Goal: Information Seeking & Learning: Learn about a topic

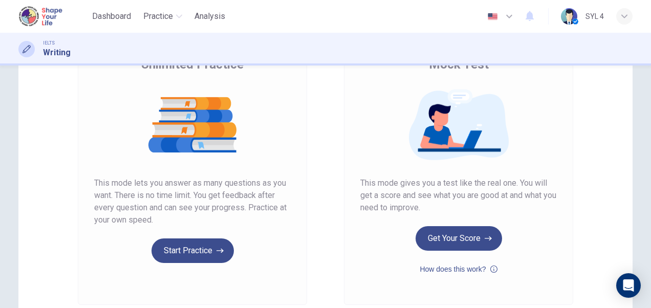
scroll to position [115, 0]
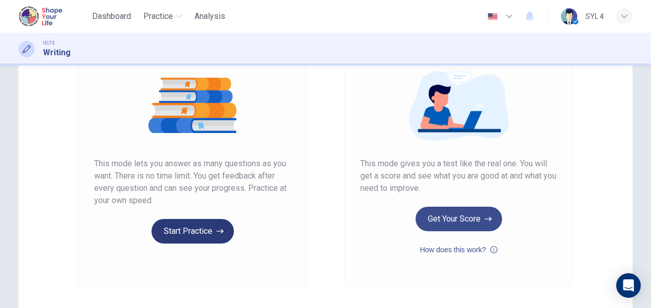
click at [194, 230] on button "Start Practice" at bounding box center [193, 231] width 82 height 25
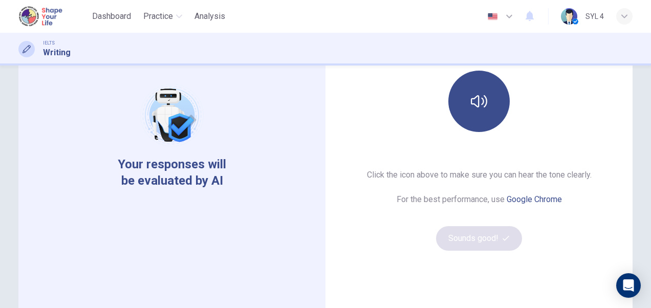
scroll to position [128, 0]
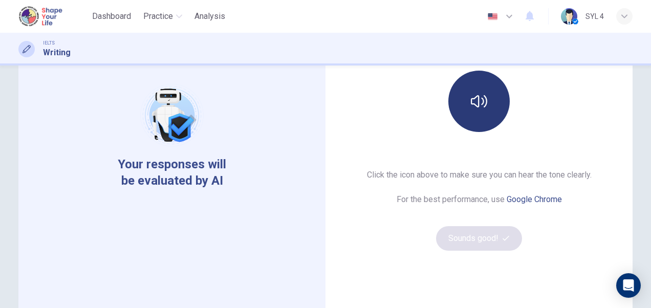
click at [485, 103] on button "button" at bounding box center [478, 101] width 61 height 61
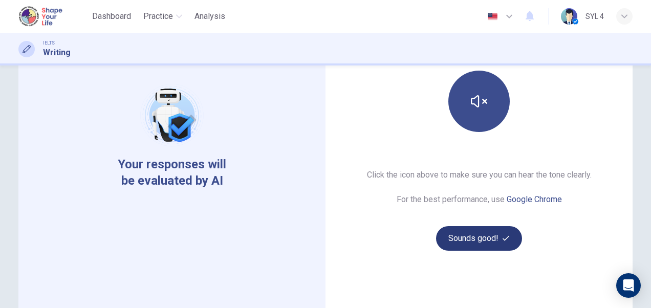
click at [475, 235] on button "Sounds good!" at bounding box center [479, 238] width 86 height 25
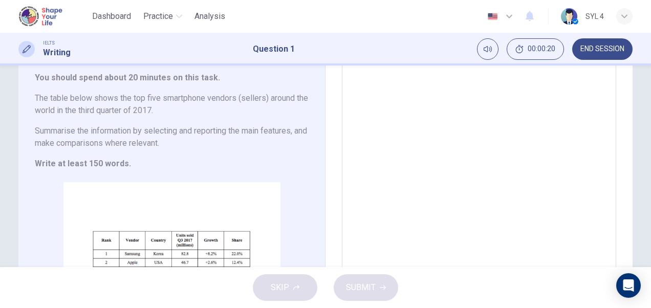
scroll to position [66, 0]
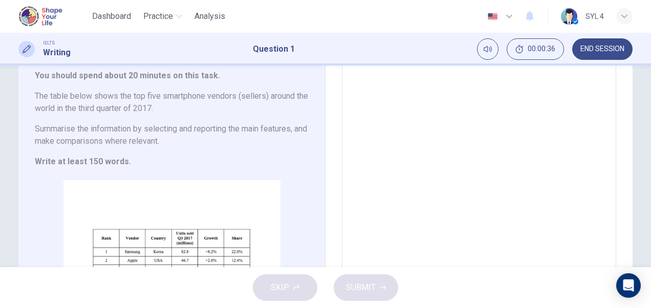
click at [423, 115] on textarea at bounding box center [479, 198] width 260 height 267
type textarea "T"
type textarea "x"
type textarea "Th"
type textarea "x"
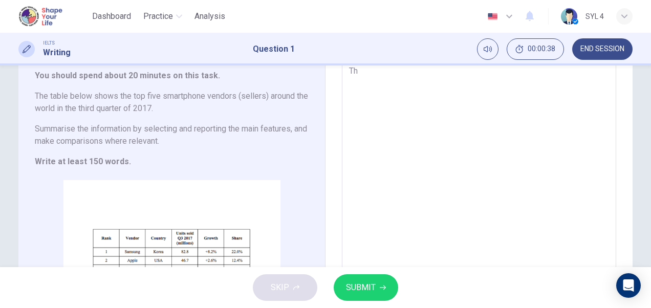
type textarea "The"
type textarea "x"
type textarea "The"
type textarea "x"
type textarea "The t"
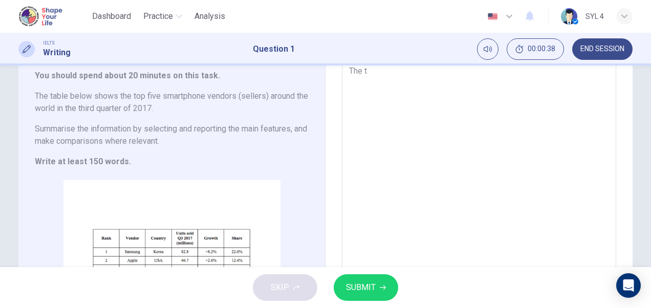
type textarea "x"
type textarea "The ta"
type textarea "x"
type textarea "The tab"
type textarea "x"
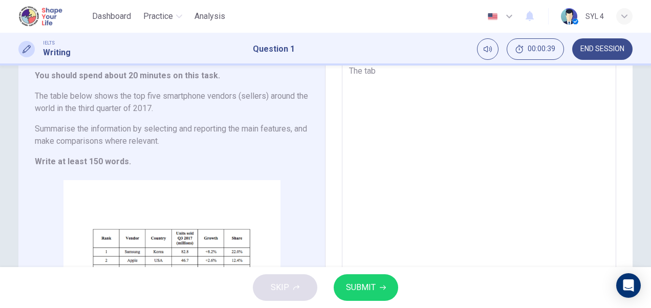
type textarea "The tabl"
type textarea "x"
type textarea "The table"
type textarea "x"
type textarea "The table"
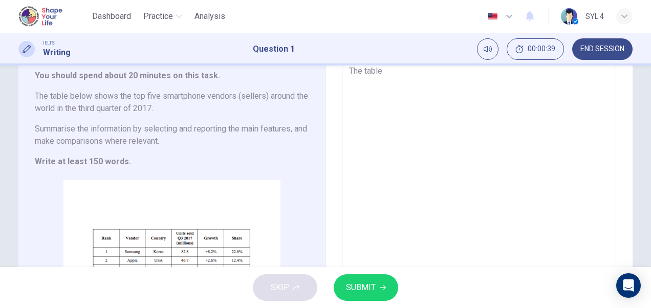
type textarea "x"
type textarea "The table d"
type textarea "x"
type textarea "The table di"
type textarea "x"
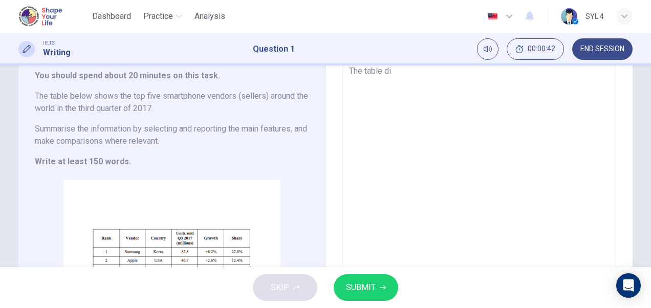
type textarea "The table dis"
type textarea "x"
type textarea "The table disp"
type textarea "x"
type textarea "The table displ"
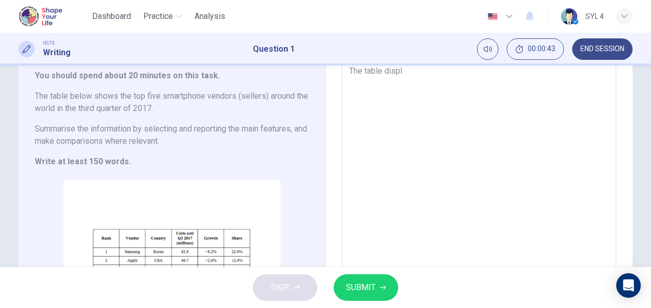
type textarea "x"
type textarea "The table displa"
type textarea "x"
type textarea "The table display"
type textarea "x"
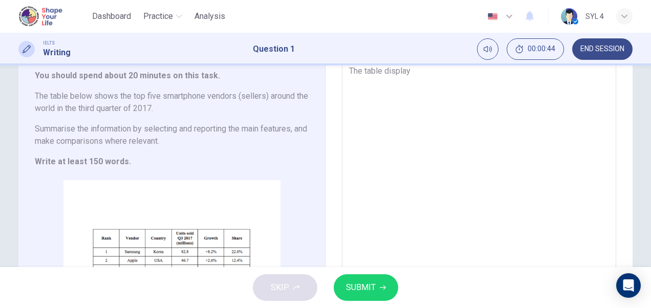
type textarea "The table displays"
type textarea "x"
type textarea "The table displays"
type textarea "x"
type textarea "The table displays t"
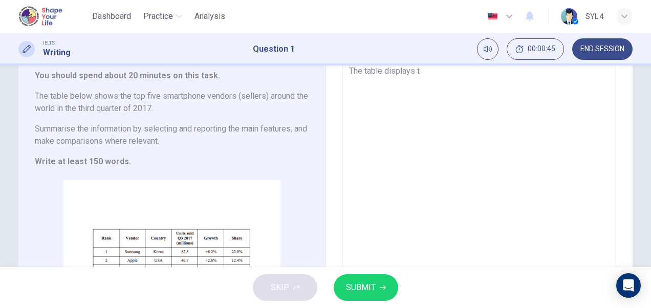
type textarea "x"
type textarea "The table displays th"
type textarea "x"
type textarea "The table displays the"
type textarea "x"
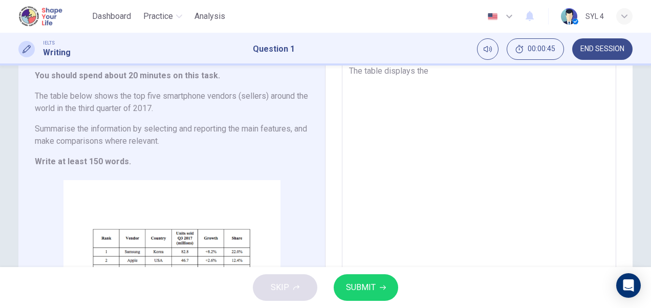
type textarea "The table displays the"
type textarea "x"
type textarea "The table displays the f"
type textarea "x"
type textarea "The table displays the fi"
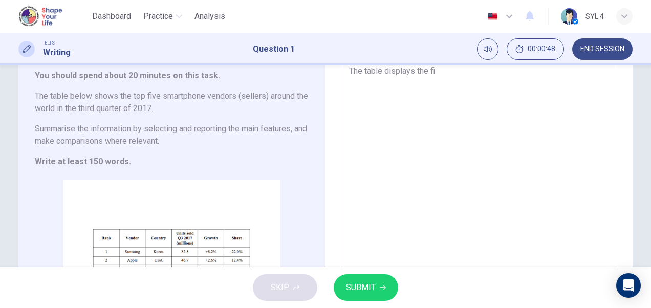
type textarea "x"
type textarea "The table displays the fiv"
type textarea "x"
type textarea "The table displays the five"
type textarea "x"
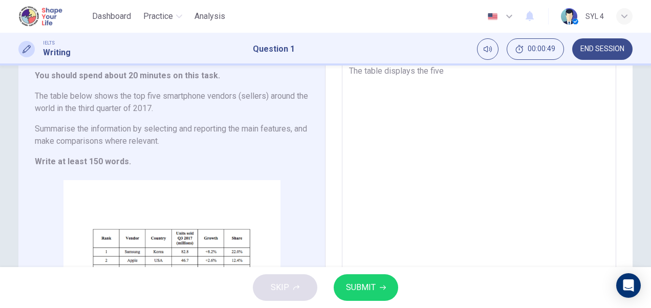
type textarea "The table displays the five"
type textarea "x"
type textarea "The table displays the five b"
type textarea "x"
type textarea "The table displays the five bi"
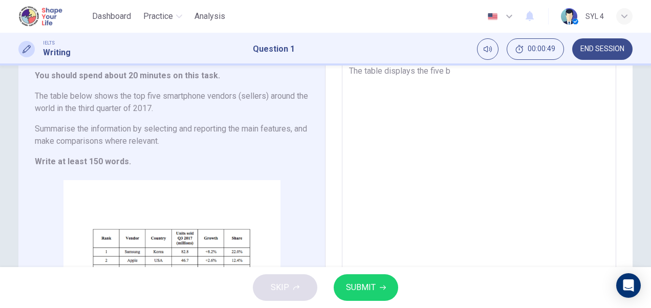
type textarea "x"
type textarea "The table displays the five big"
type textarea "x"
type textarea "The table displays the five bigg"
type textarea "x"
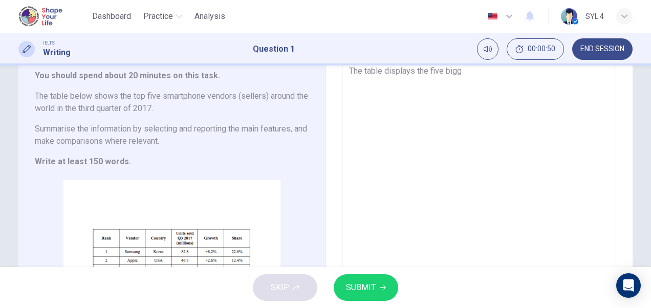
type textarea "The table displays the five bigge"
type textarea "x"
type textarea "The table displays the five bigges"
type textarea "x"
type textarea "The table displays the five biggest"
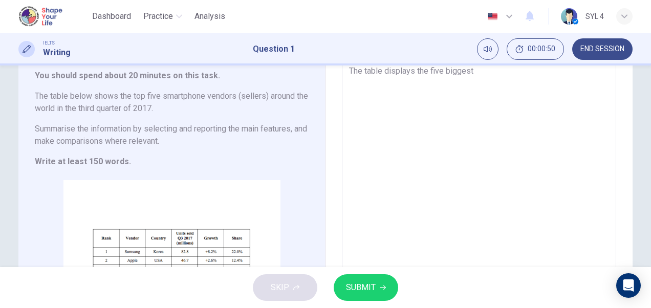
type textarea "x"
type textarea "The table displays the five biggest"
type textarea "x"
type textarea "The table displays the five biggest m"
type textarea "x"
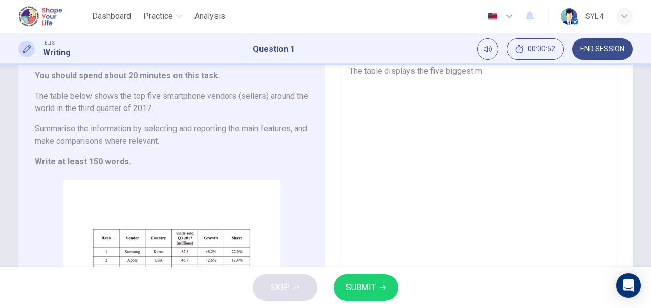
type textarea "The table displays the five biggest mo"
type textarea "x"
type textarea "The table displays the five biggest mob"
type textarea "x"
type textarea "The table displays the five biggest mobi"
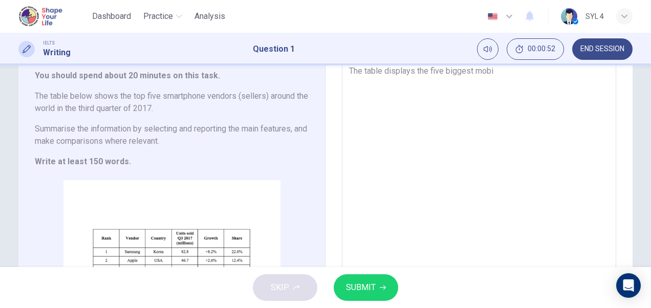
type textarea "x"
type textarea "The table displays the five biggest mobil"
type textarea "x"
type textarea "The table displays the five biggest mobile"
type textarea "x"
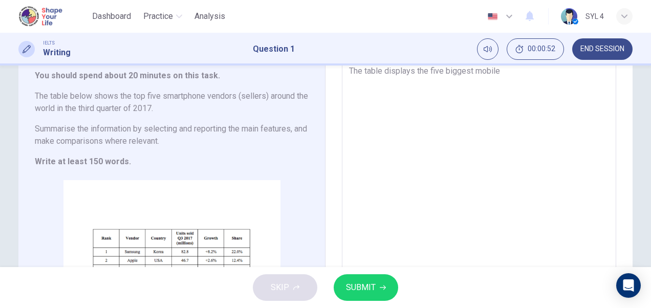
type textarea "The table displays the five biggest mobile"
type textarea "x"
type textarea "The table displays the five biggest mobile p"
type textarea "x"
type textarea "The table displays the five biggest mobile ph"
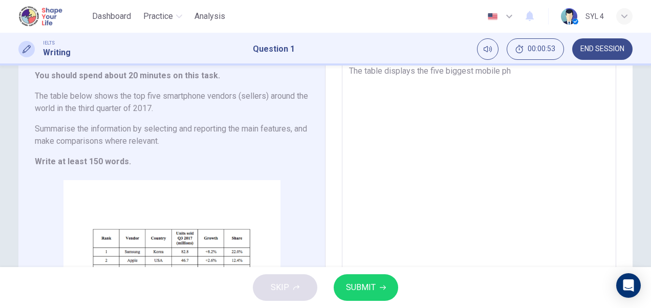
type textarea "x"
type textarea "The table displays the five biggest mobile pho"
type textarea "x"
type textarea "The table displays the five biggest mobile phon"
type textarea "x"
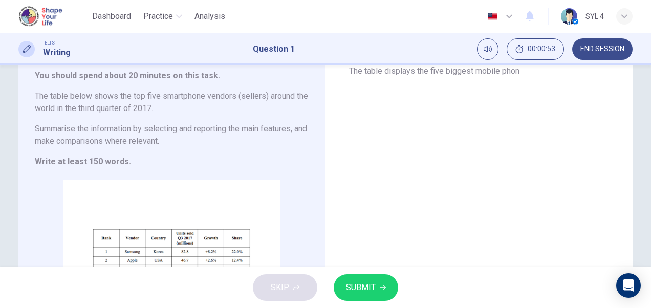
type textarea "The table displays the five biggest mobile phone"
type textarea "x"
type textarea "The table displays the five biggest mobile phone"
type textarea "x"
type textarea "The table displays the five biggest mobile phone v"
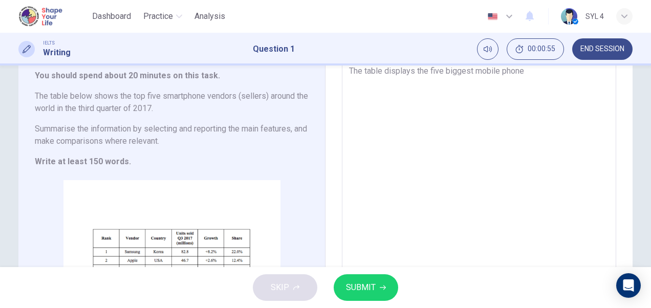
type textarea "x"
type textarea "The table displays the five biggest mobile phone ve"
type textarea "x"
type textarea "The table displays the five biggest mobile phone ven"
type textarea "x"
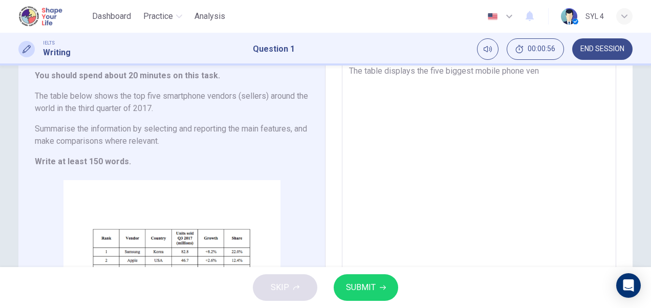
type textarea "The table displays the five biggest mobile phone vend"
type textarea "x"
type textarea "The table displays the five biggest mobile phone vendo"
type textarea "x"
type textarea "The table displays the five biggest mobile phone vendor"
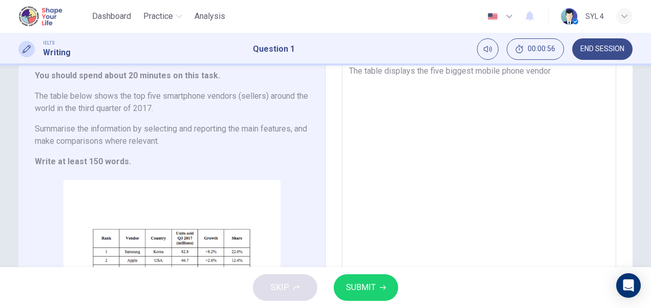
type textarea "x"
type textarea "The table displays the five biggest mobile phone vendors"
type textarea "x"
type textarea "The table displays the five biggest mobile phone vendors"
type textarea "x"
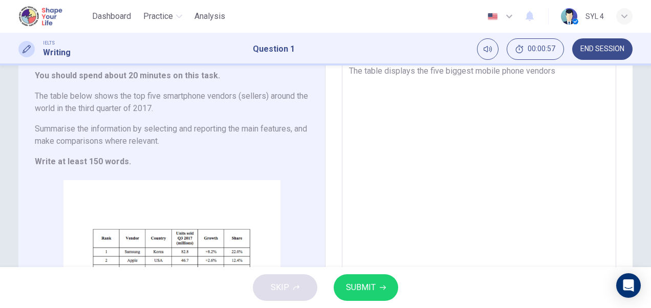
type textarea "The table displays the five biggest mobile phone vendors a"
type textarea "x"
type textarea "The table displays the five biggest mobile phone vendors ar"
type textarea "x"
type textarea "The table displays the five biggest mobile phone vendors arou"
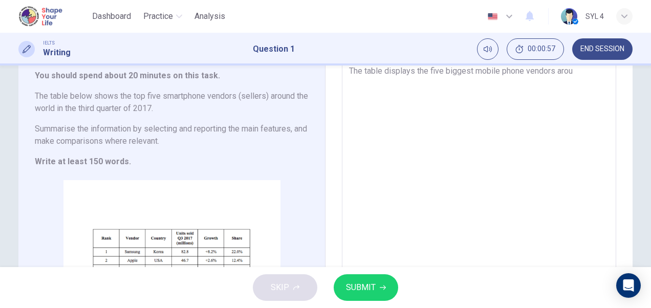
type textarea "x"
type textarea "The table displays the five biggest mobile phone vendors aroun"
type textarea "x"
type textarea "The table displays the five biggest mobile phone vendors around"
type textarea "x"
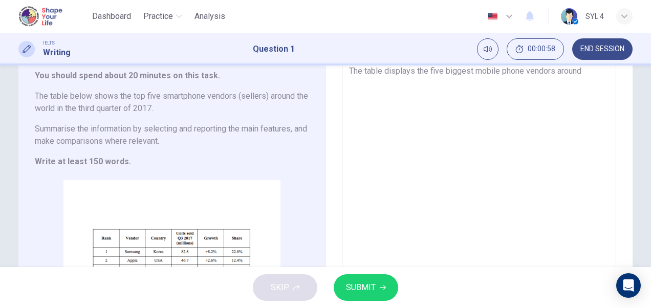
type textarea "The table displays the five biggest mobile phone vendors around"
type textarea "x"
type textarea "The table displays the five biggest mobile phone vendors around t"
type textarea "x"
type textarea "The table displays the five biggest mobile phone vendors around th"
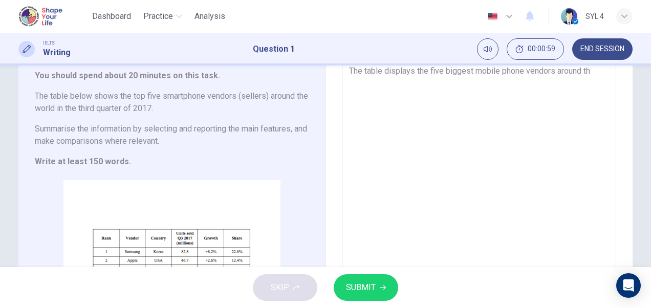
type textarea "x"
type textarea "The table displays the five biggest mobile phone vendors around t"
type textarea "x"
type textarea "The table displays the five biggest mobile phone vendors around"
type textarea "x"
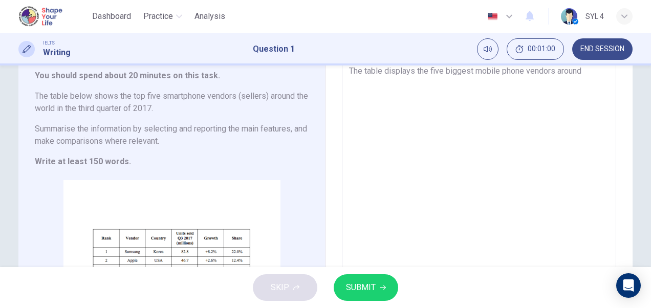
type textarea "The table displays the five biggest mobile phone vendors around"
type textarea "x"
type textarea "The table displays the five biggest mobile phone vendors aroun"
type textarea "x"
type textarea "The table displays the five biggest mobile phone vendors arou"
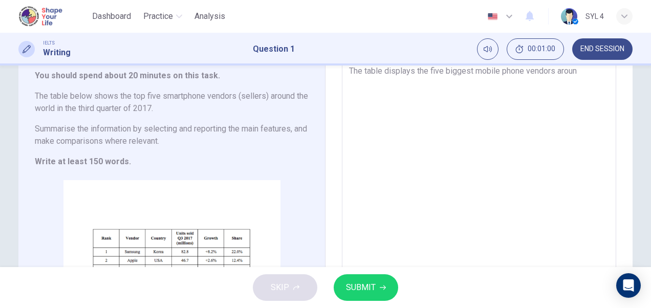
type textarea "x"
type textarea "The table displays the five biggest mobile phone vendors aro"
type textarea "x"
type textarea "The table displays the five biggest mobile phone vendors ar"
type textarea "x"
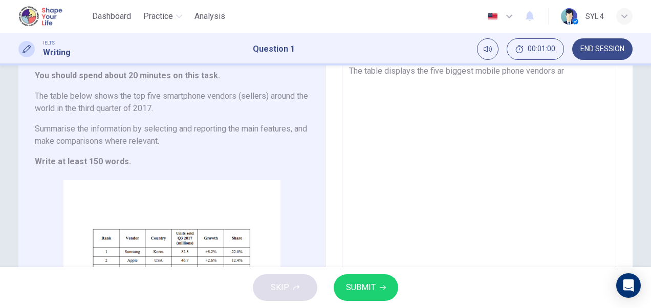
type textarea "The table displays the five biggest mobile phone vendors a"
type textarea "x"
type textarea "The table displays the five biggest mobile phone vendors"
type textarea "x"
type textarea "The table displays the five biggest mobile phone vendors a"
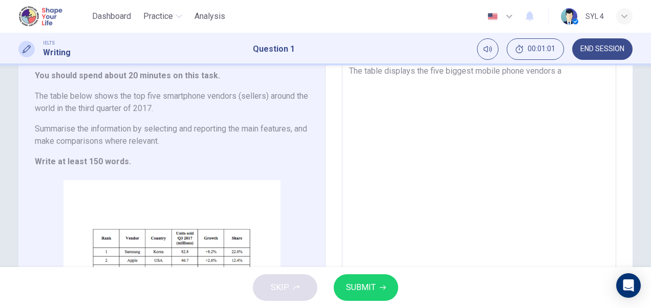
type textarea "x"
type textarea "The table displays the five biggest mobile phone vendors al"
type textarea "x"
type textarea "The table displays the five biggest mobile phone vendors all"
type textarea "x"
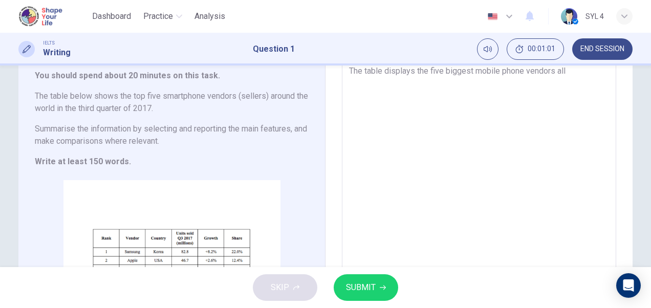
type textarea "The table displays the five biggest mobile phone vendors all"
type textarea "x"
type textarea "The table displays the five biggest mobile phone vendors all o"
type textarea "x"
type textarea "The table displays the five biggest mobile phone vendors all of"
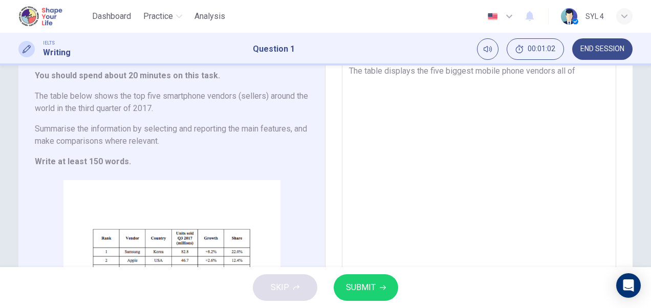
type textarea "x"
type textarea "The table displays the five biggest mobile phone vendors all o"
type textarea "x"
type textarea "The table displays the five biggest mobile phone vendors all ov"
type textarea "x"
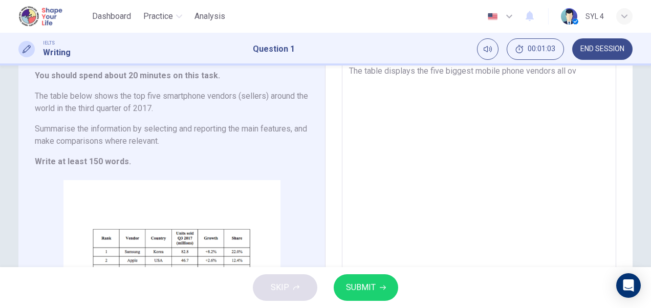
type textarea "The table displays the five biggest mobile phone vendors all ove"
type textarea "x"
type textarea "The table displays the five biggest mobile phone vendors all over"
type textarea "x"
type textarea "The table displays the five biggest mobile phone vendors all over"
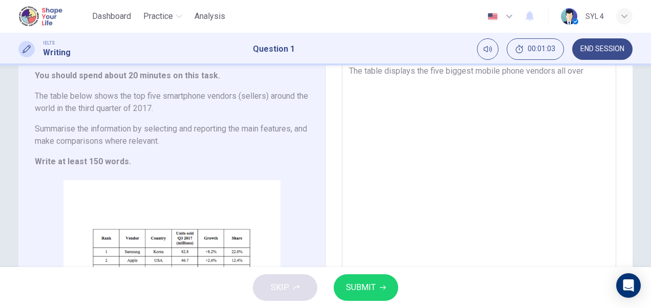
type textarea "x"
type textarea "The table displays the five biggest mobile phone vendors all over t"
type textarea "x"
type textarea "The table displays the five biggest mobile phone vendors all over th"
type textarea "x"
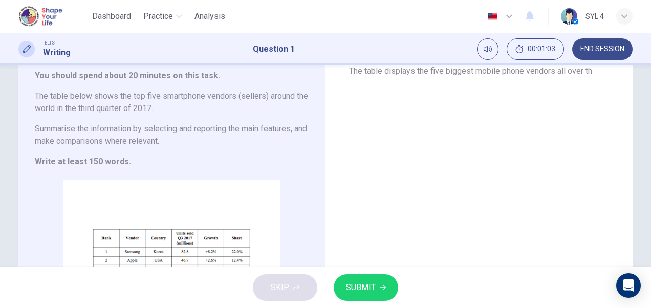
type textarea "The table displays the five biggest mobile phone vendors all over the"
type textarea "x"
type textarea "The table displays the five biggest mobile phone vendors all over the"
type textarea "x"
type textarea "The table displays the five biggest mobile phone vendors all over the w"
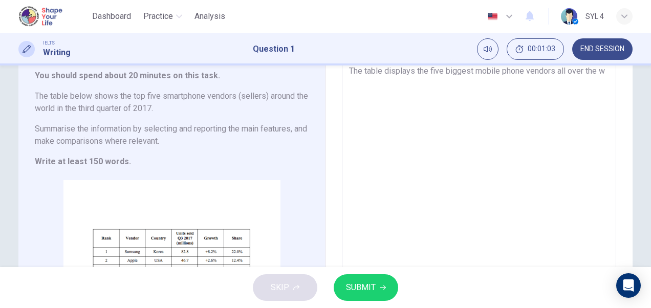
type textarea "x"
type textarea "The table displays the five biggest mobile phone vendors all over the wo"
type textarea "x"
type textarea "The table displays the five biggest mobile phone vendors all over the wor"
type textarea "x"
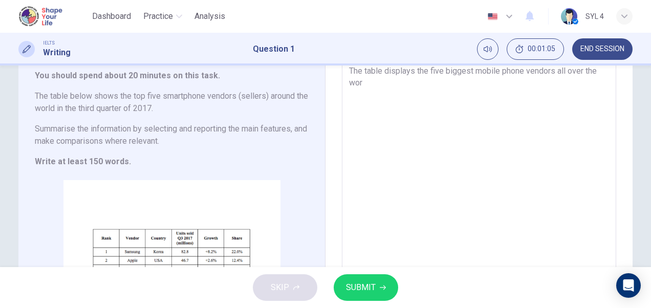
type textarea "The table displays the five biggest mobile phone vendors all over the worl"
type textarea "x"
type textarea "The table displays the five biggest mobile phone vendors all over the world"
type textarea "x"
type textarea "The table displays the five biggest mobile phone vendors all over the world"
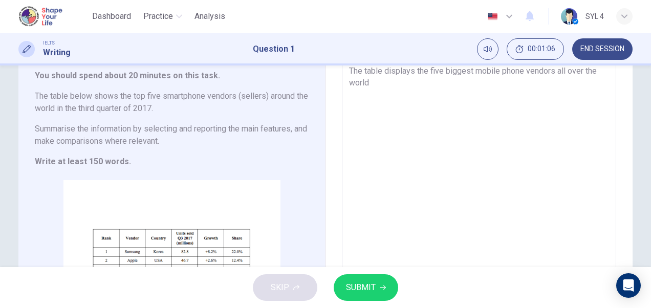
type textarea "x"
type textarea "The table displays the five biggest mobile phone vendors all over the world f"
type textarea "x"
type textarea "The table displays the five biggest mobile phone vendors all over the world fo"
type textarea "x"
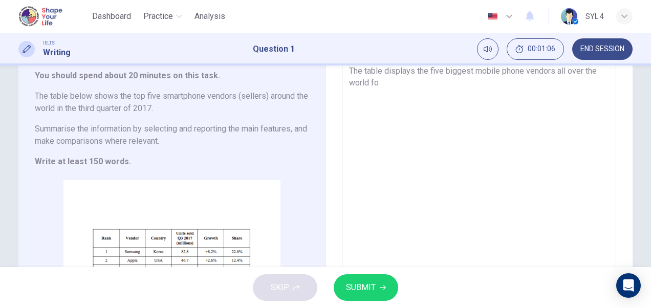
type textarea "The table displays the five biggest mobile phone vendors all over the world for"
type textarea "x"
type textarea "The table displays the five biggest mobile phone vendors all over the world fo"
type textarea "x"
type textarea "The table displays the five biggest mobile phone vendors all over the world f"
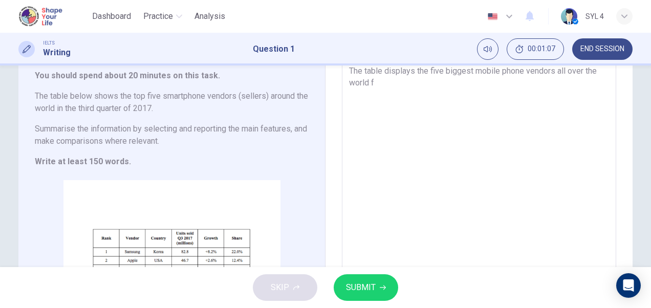
type textarea "x"
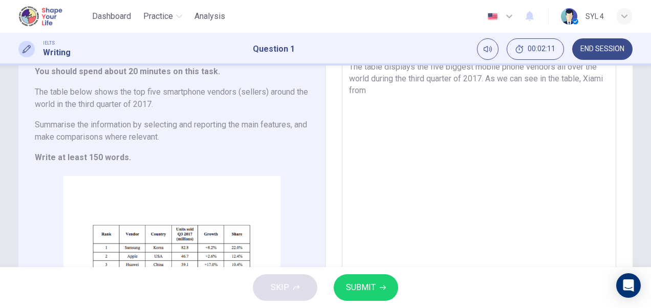
scroll to position [70, 0]
click at [403, 93] on textarea "The table displays the five biggest mobile phone vendors all over the world dur…" at bounding box center [479, 194] width 260 height 267
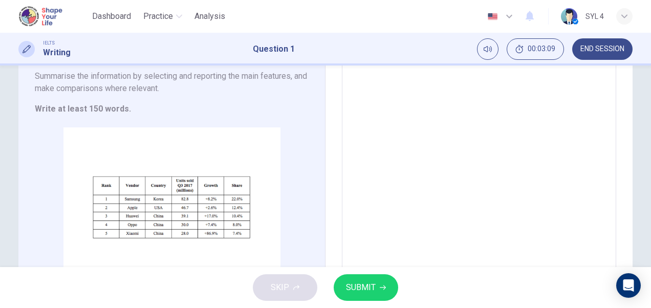
scroll to position [100, 0]
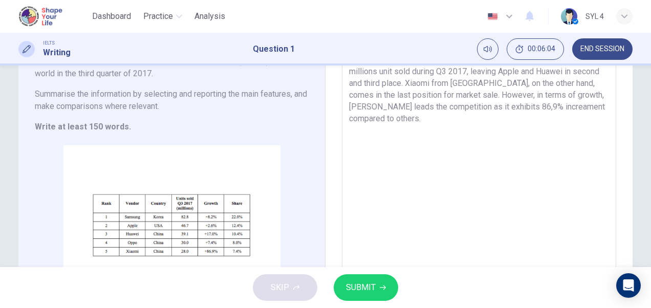
click at [597, 84] on textarea "The table displays the five biggest mobile phone vendors all over the world dur…" at bounding box center [479, 163] width 260 height 267
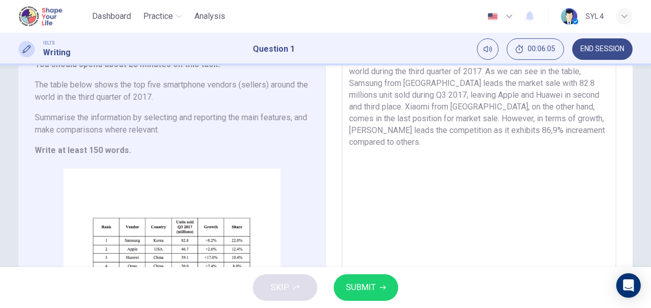
scroll to position [66, 0]
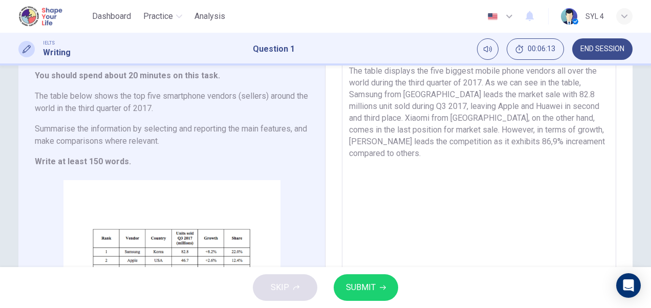
click at [371, 118] on textarea "The table displays the five biggest mobile phone vendors all over the world dur…" at bounding box center [479, 198] width 260 height 267
click at [604, 141] on textarea "The table displays the five biggest mobile phone vendors all over the world dur…" at bounding box center [479, 198] width 260 height 267
click at [388, 285] on button "SUBMIT" at bounding box center [366, 287] width 65 height 27
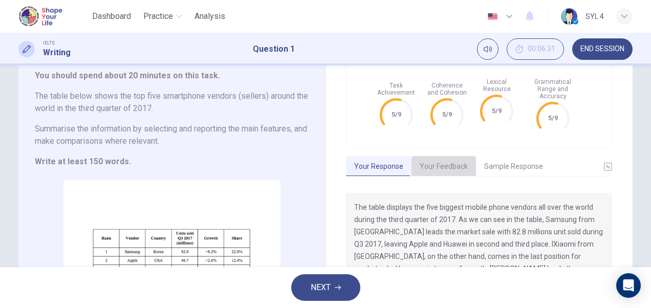
click at [459, 156] on button "Your Feedback" at bounding box center [444, 167] width 65 height 22
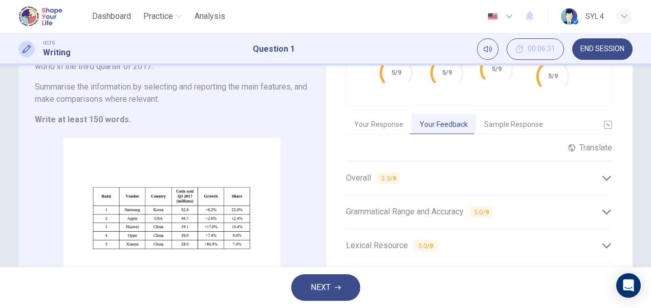
scroll to position [82, 0]
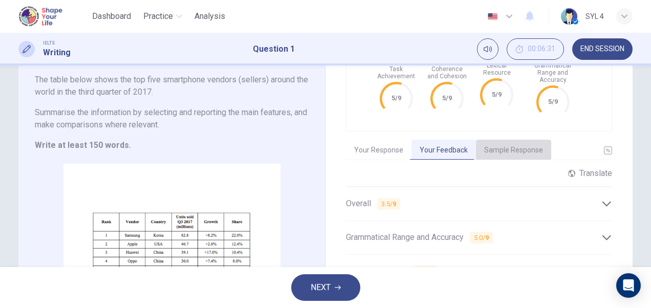
click at [517, 140] on button "Sample Response" at bounding box center [513, 151] width 75 height 22
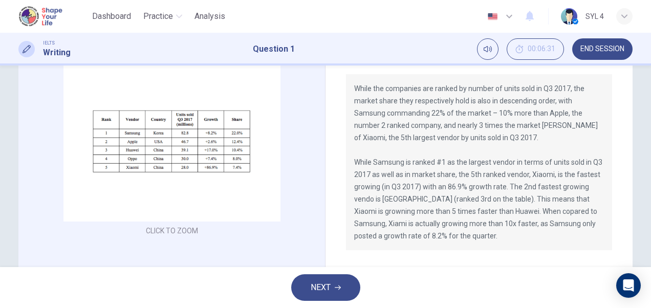
scroll to position [8, 0]
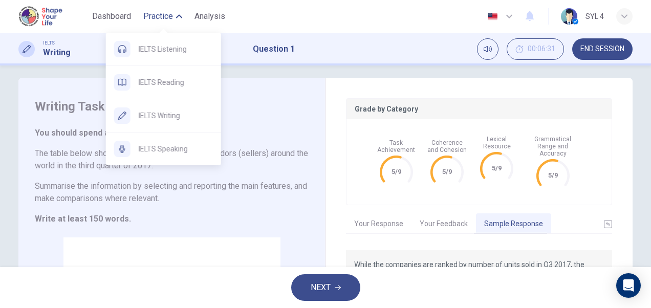
click at [159, 18] on span "Practice" at bounding box center [158, 16] width 30 height 12
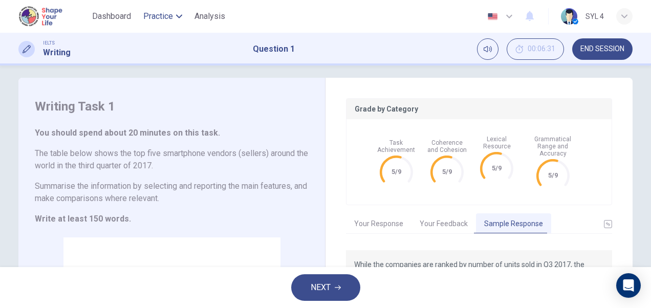
click at [159, 18] on span "Practice" at bounding box center [158, 16] width 30 height 12
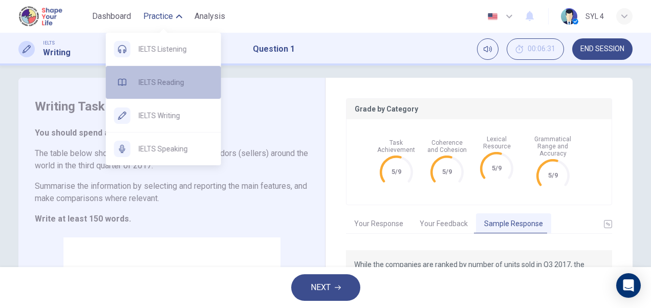
click at [163, 85] on span "IELTS Reading" at bounding box center [176, 82] width 74 height 12
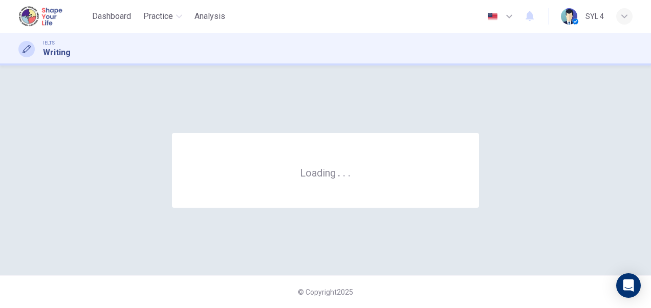
scroll to position [0, 0]
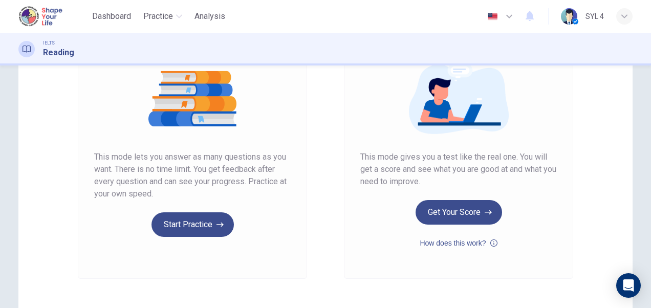
scroll to position [122, 0]
click at [210, 224] on button "Start Practice" at bounding box center [193, 224] width 82 height 25
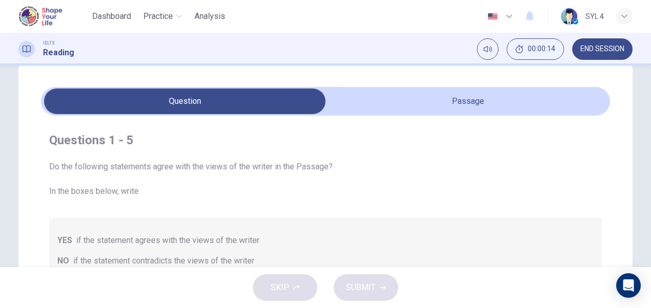
scroll to position [18, 0]
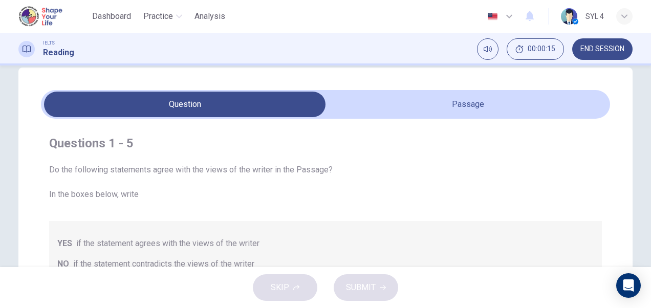
click at [498, 103] on input "checkbox" at bounding box center [185, 105] width 854 height 26
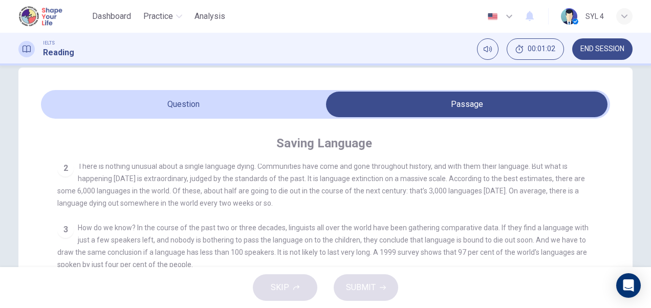
scroll to position [242, 0]
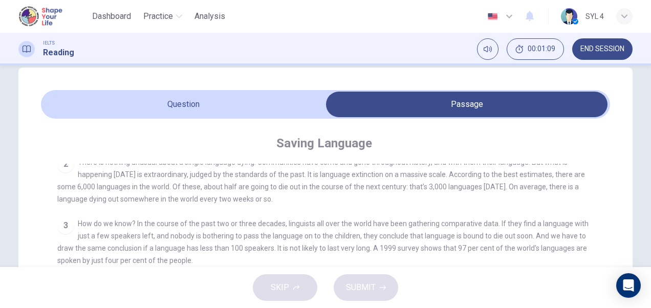
click at [197, 109] on input "checkbox" at bounding box center [467, 105] width 854 height 26
checkbox input "false"
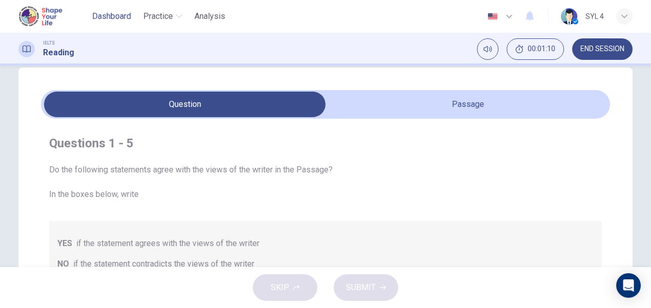
click at [109, 17] on span "Dashboard" at bounding box center [111, 16] width 39 height 12
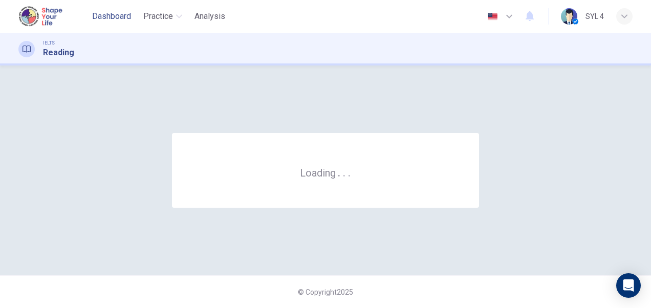
scroll to position [0, 0]
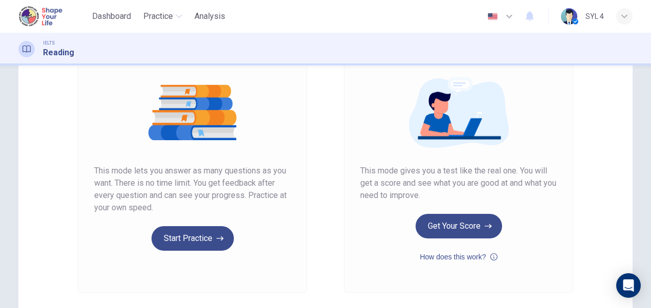
scroll to position [115, 0]
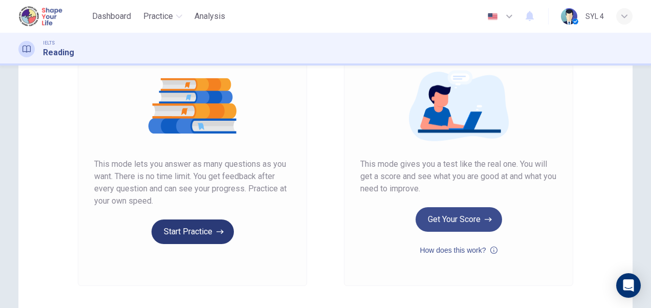
click at [222, 231] on button "Start Practice" at bounding box center [193, 232] width 82 height 25
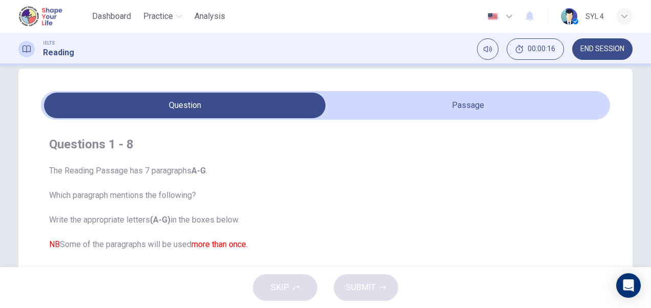
scroll to position [15, 0]
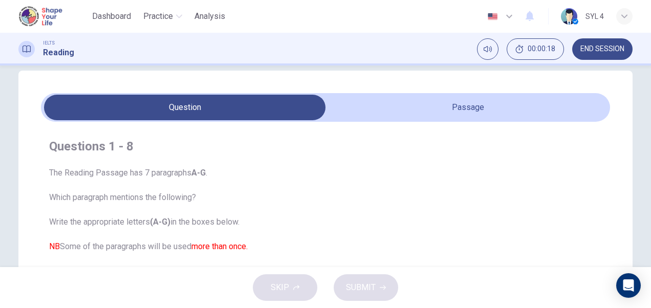
click at [407, 112] on input "checkbox" at bounding box center [185, 108] width 854 height 26
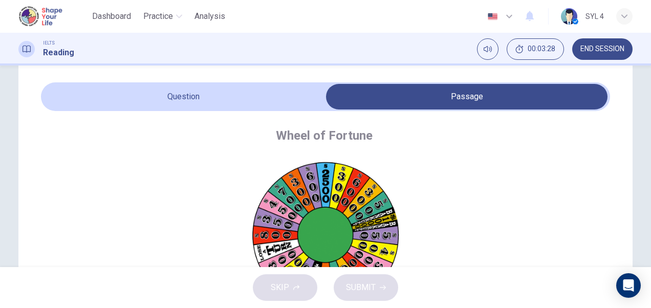
scroll to position [0, 0]
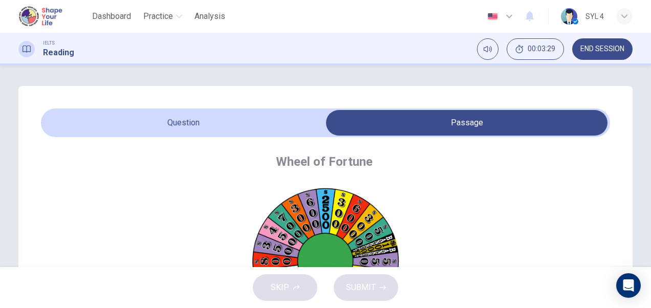
click at [214, 118] on input "checkbox" at bounding box center [467, 123] width 854 height 26
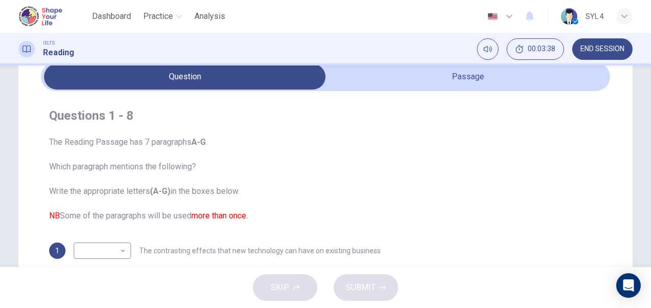
scroll to position [46, 0]
click at [400, 170] on span "The Reading Passage has 7 paragraphs A-G . Which paragraph mentions the followi…" at bounding box center [325, 180] width 553 height 86
click at [466, 80] on input "checkbox" at bounding box center [185, 78] width 854 height 26
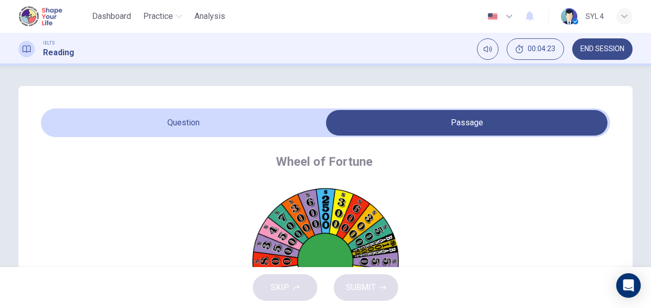
scroll to position [0, 0]
click at [221, 120] on input "checkbox" at bounding box center [467, 123] width 854 height 26
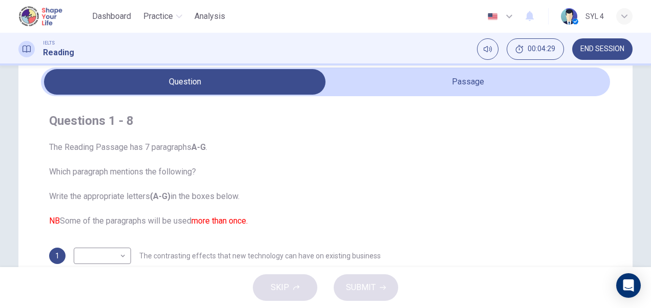
scroll to position [40, 0]
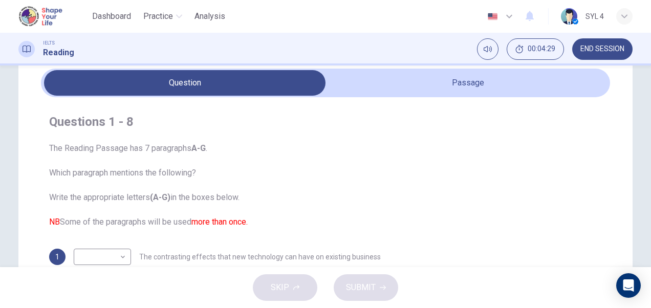
click at [476, 87] on input "checkbox" at bounding box center [185, 83] width 854 height 26
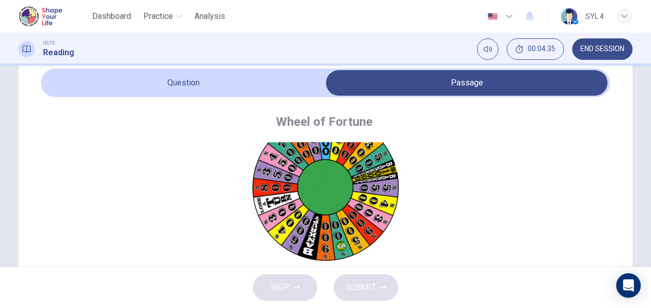
scroll to position [0, 0]
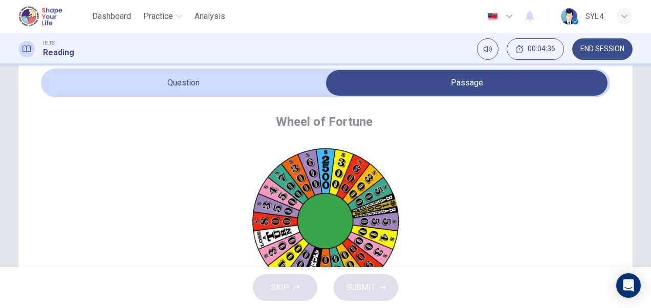
click at [235, 93] on input "checkbox" at bounding box center [467, 83] width 854 height 26
checkbox input "false"
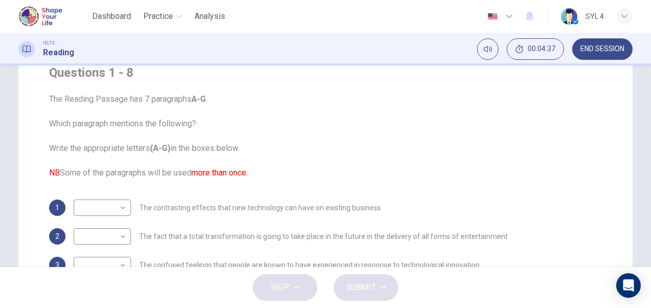
scroll to position [102, 0]
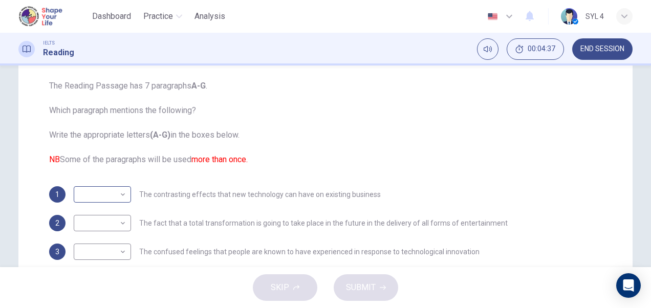
click at [116, 195] on body "This site uses cookies, as explained in our Privacy Policy . If you agree to th…" at bounding box center [325, 154] width 651 height 308
click at [94, 238] on li "D" at bounding box center [100, 242] width 57 height 16
type input "D"
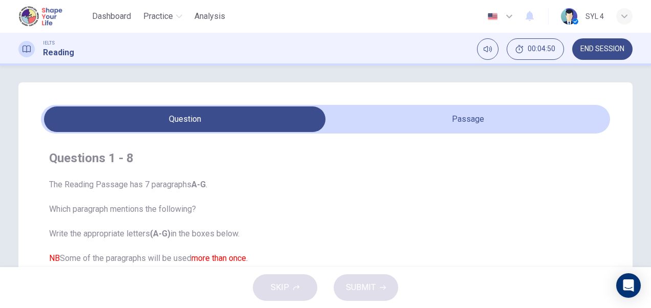
scroll to position [0, 0]
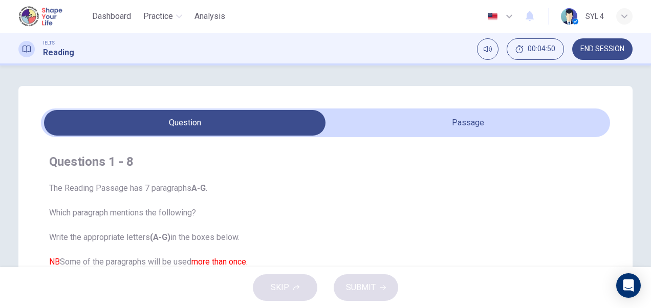
click at [414, 121] on input "checkbox" at bounding box center [185, 123] width 854 height 26
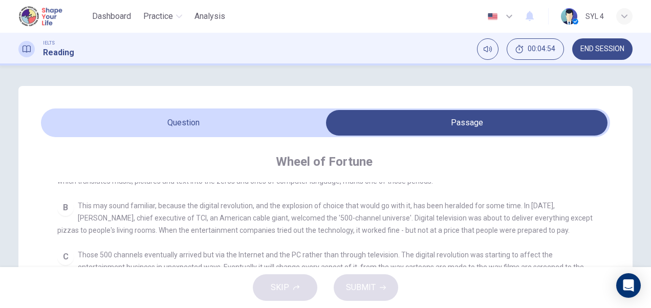
scroll to position [229, 0]
click at [457, 228] on span "This may sound familiar, because the digital revolution, and the explosion of c…" at bounding box center [324, 217] width 535 height 33
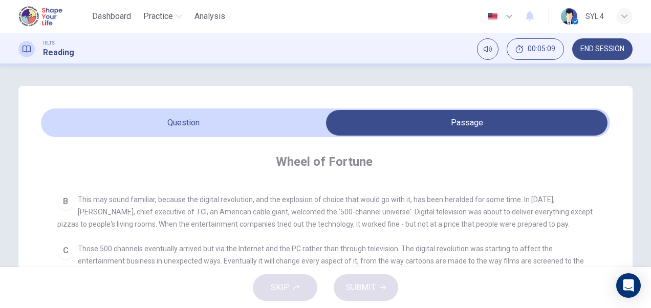
scroll to position [230, 0]
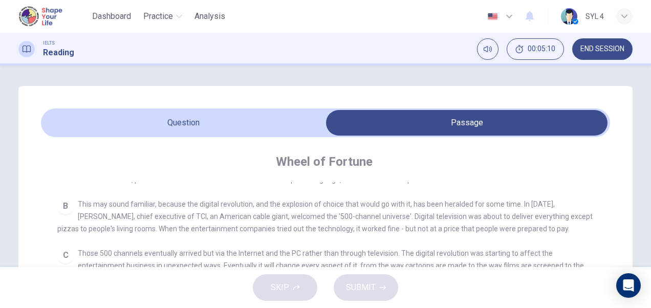
click at [246, 124] on input "checkbox" at bounding box center [467, 123] width 854 height 26
checkbox input "false"
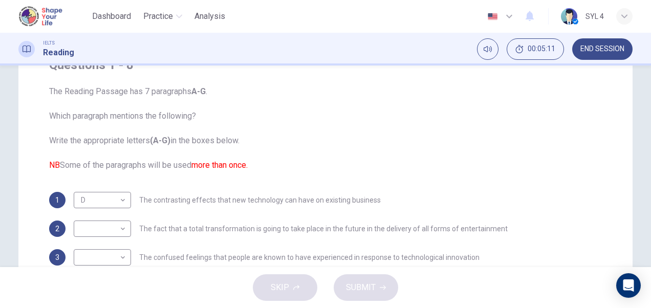
scroll to position [100, 0]
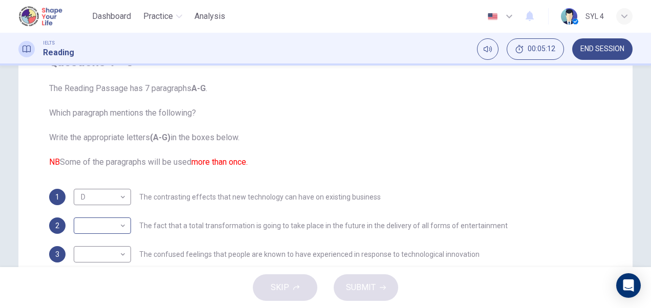
click at [119, 228] on body "This site uses cookies, as explained in our Privacy Policy . If you agree to th…" at bounding box center [325, 154] width 651 height 308
click at [98, 222] on li "C" at bounding box center [100, 226] width 57 height 16
type input "C"
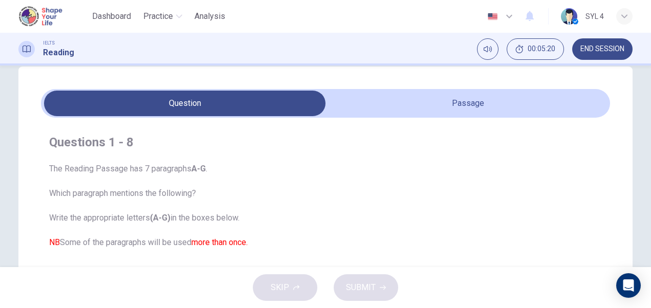
scroll to position [19, 0]
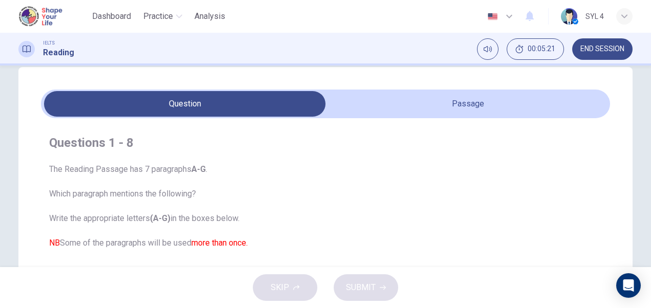
click at [456, 116] on input "checkbox" at bounding box center [185, 104] width 854 height 26
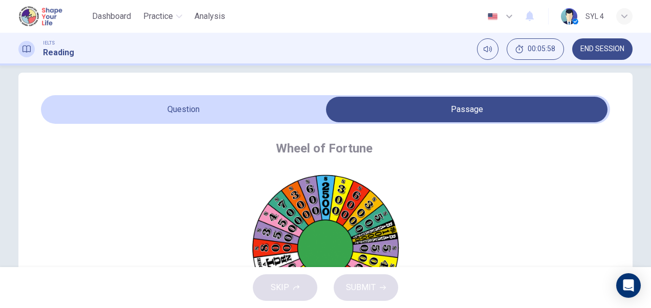
scroll to position [0, 0]
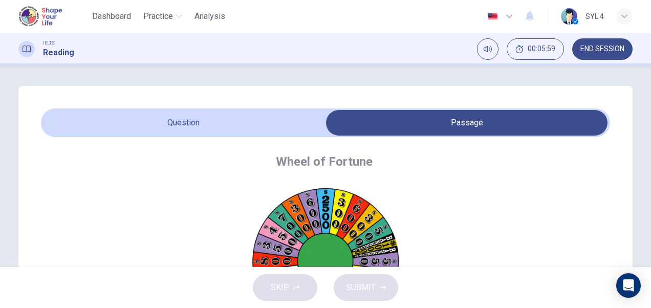
click at [216, 122] on input "checkbox" at bounding box center [467, 123] width 854 height 26
checkbox input "false"
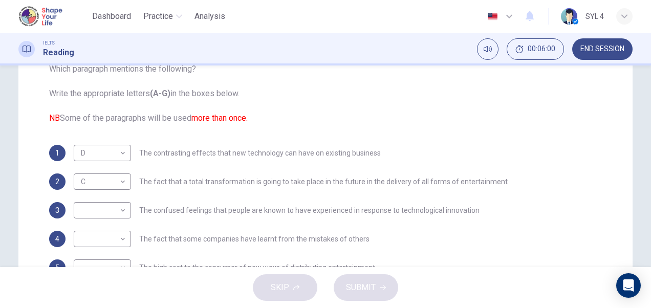
scroll to position [154, 0]
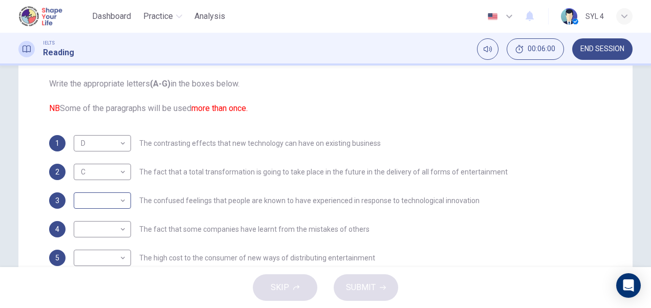
click at [123, 200] on body "This site uses cookies, as explained in our Privacy Policy . If you agree to th…" at bounding box center [325, 154] width 651 height 308
click at [105, 259] on li "E" at bounding box center [100, 259] width 57 height 16
type input "E"
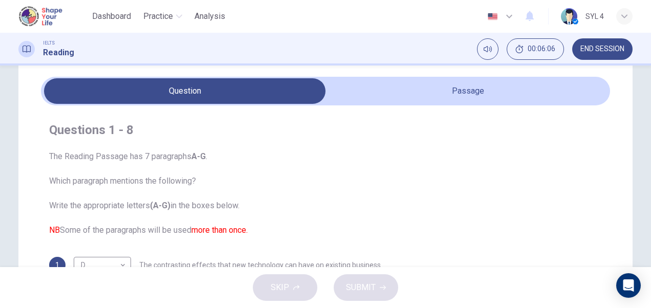
scroll to position [31, 0]
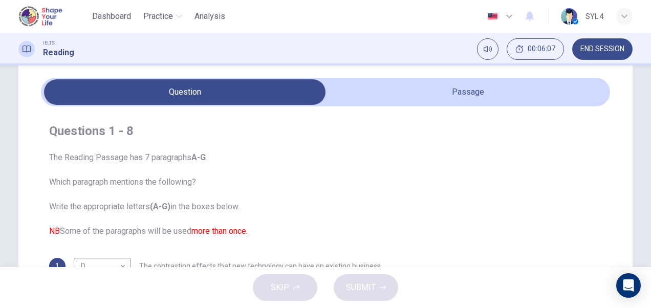
click at [457, 90] on input "checkbox" at bounding box center [185, 92] width 854 height 26
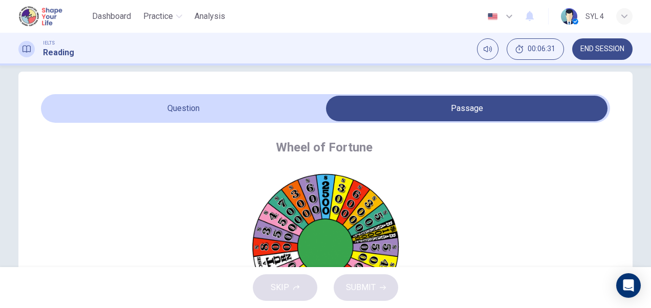
scroll to position [0, 0]
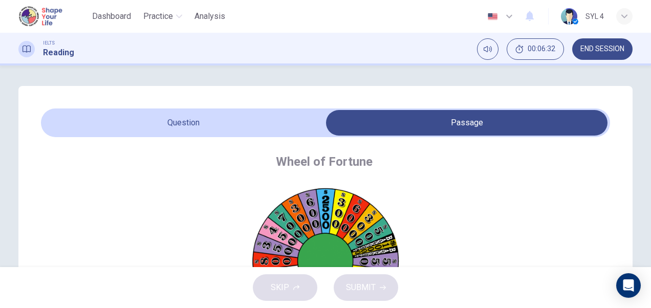
click at [183, 124] on input "checkbox" at bounding box center [467, 123] width 854 height 26
checkbox input "false"
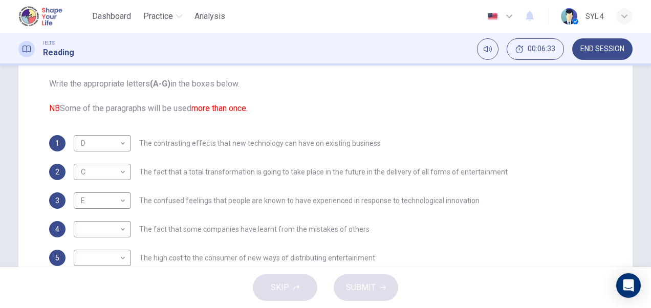
scroll to position [162, 0]
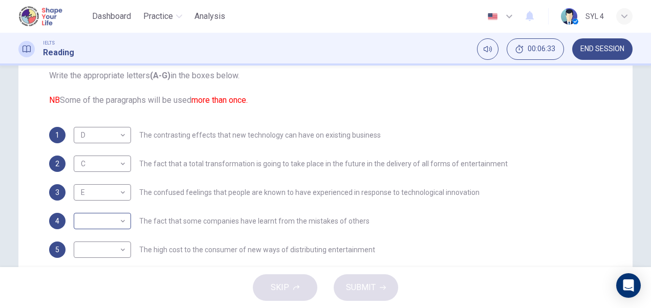
click at [124, 219] on body "This site uses cookies, as explained in our Privacy Policy . If you agree to th…" at bounding box center [325, 154] width 651 height 308
click at [100, 273] on li "F" at bounding box center [100, 275] width 57 height 16
type input "F"
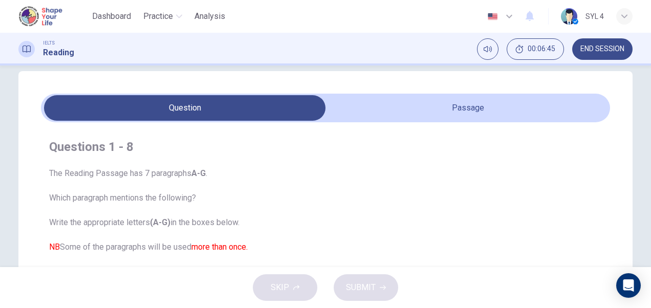
scroll to position [10, 0]
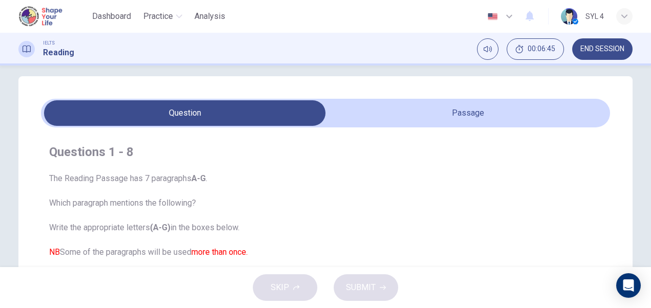
click at [478, 115] on input "checkbox" at bounding box center [185, 113] width 854 height 26
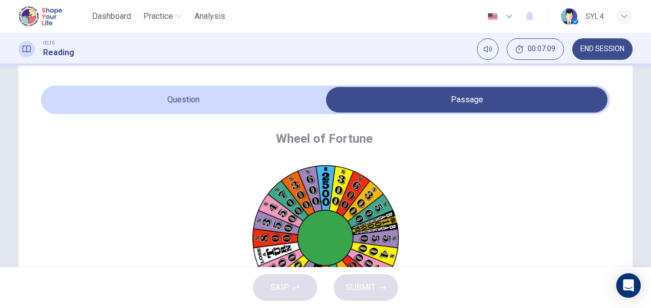
scroll to position [0, 0]
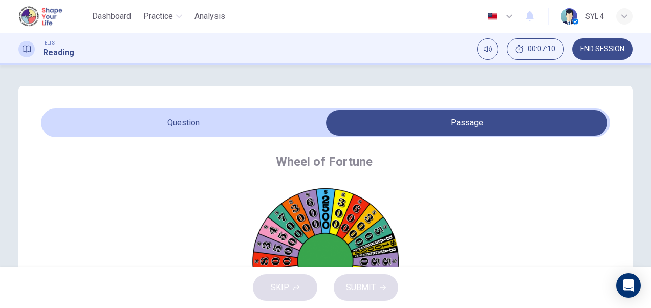
click at [246, 127] on input "checkbox" at bounding box center [467, 123] width 854 height 26
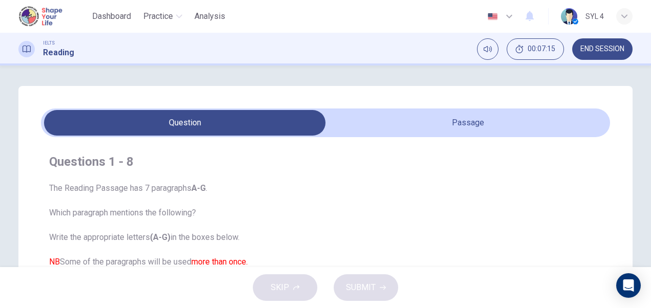
click at [425, 131] on input "checkbox" at bounding box center [185, 123] width 854 height 26
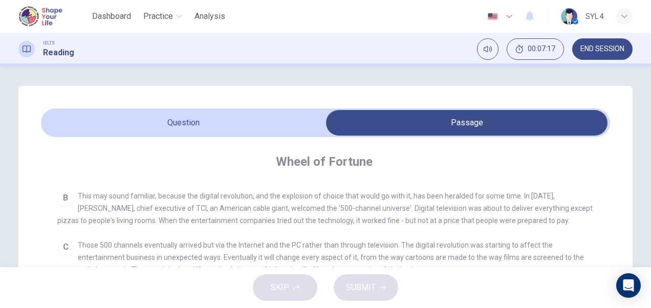
scroll to position [239, 0]
click at [246, 124] on input "checkbox" at bounding box center [467, 123] width 854 height 26
checkbox input "false"
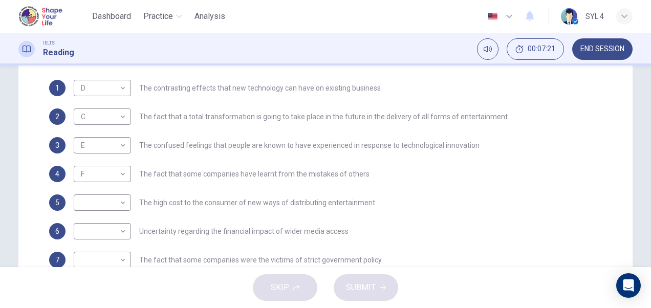
scroll to position [250, 0]
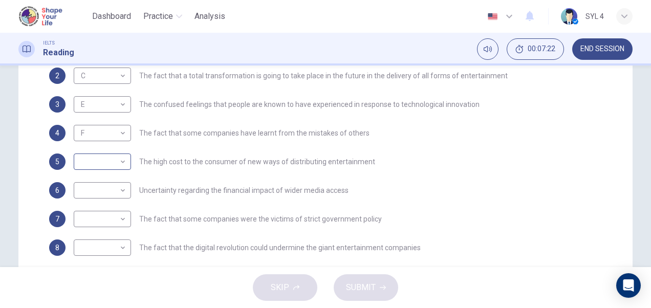
click at [119, 161] on body "This site uses cookies, as explained in our Privacy Policy . If you agree to th…" at bounding box center [325, 154] width 651 height 308
click at [102, 196] on li "B" at bounding box center [100, 194] width 57 height 16
type input "B"
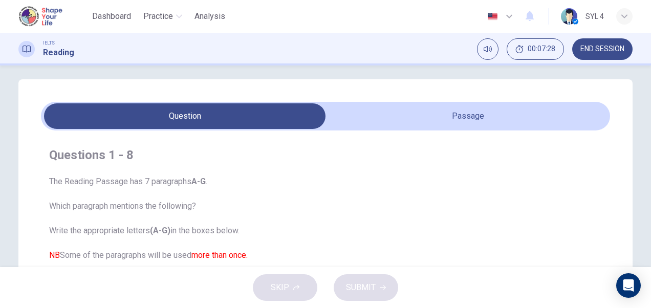
scroll to position [0, 0]
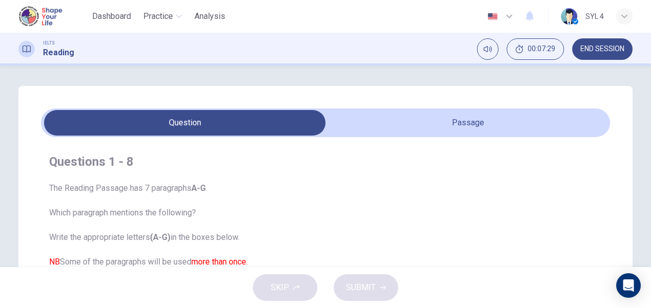
click at [481, 124] on input "checkbox" at bounding box center [185, 123] width 854 height 26
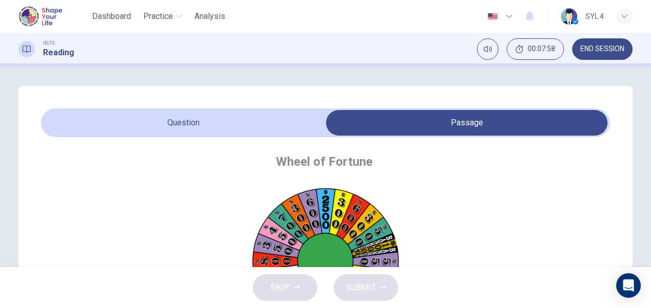
click at [202, 121] on input "checkbox" at bounding box center [467, 123] width 854 height 26
checkbox input "false"
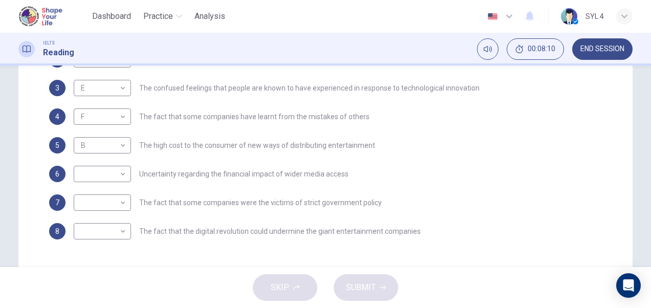
scroll to position [271, 0]
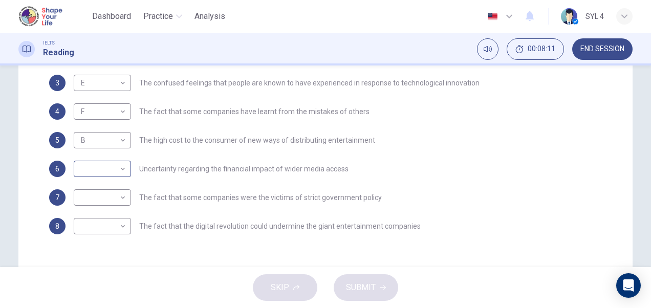
click at [120, 172] on body "This site uses cookies, as explained in our Privacy Policy . If you agree to th…" at bounding box center [325, 154] width 651 height 308
click at [105, 232] on li "D" at bounding box center [100, 234] width 57 height 16
type input "D"
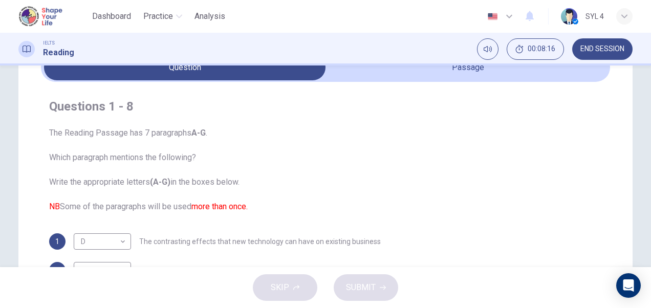
scroll to position [0, 0]
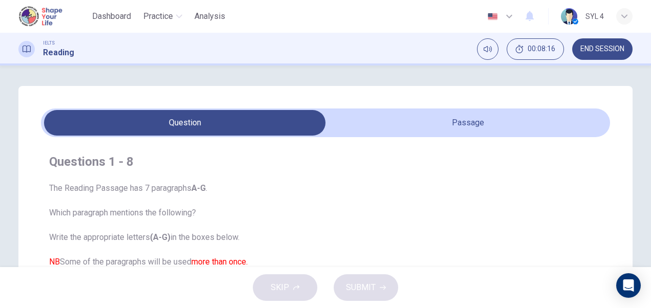
click at [505, 117] on input "checkbox" at bounding box center [185, 123] width 854 height 26
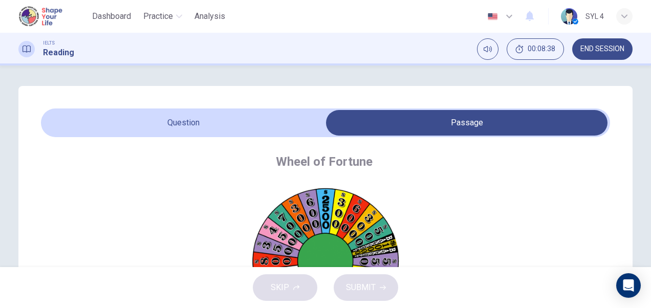
click at [210, 118] on input "checkbox" at bounding box center [467, 123] width 854 height 26
checkbox input "false"
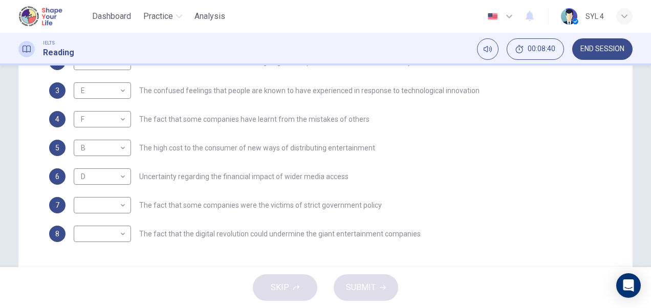
scroll to position [298, 0]
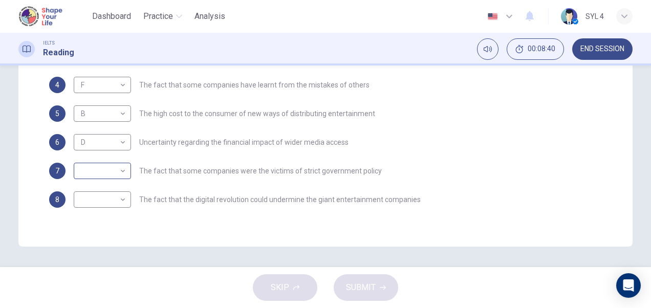
click at [123, 171] on body "This site uses cookies, as explained in our Privacy Policy . If you agree to th…" at bounding box center [325, 154] width 651 height 308
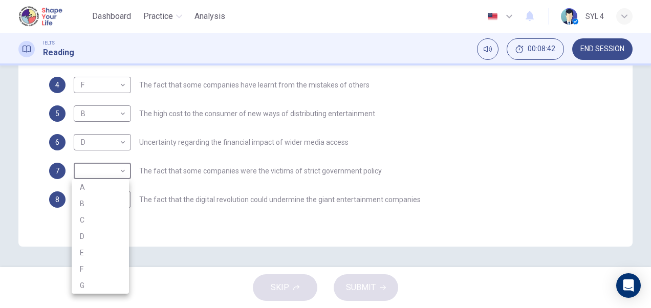
click at [111, 265] on li "F" at bounding box center [100, 269] width 57 height 16
type input "F"
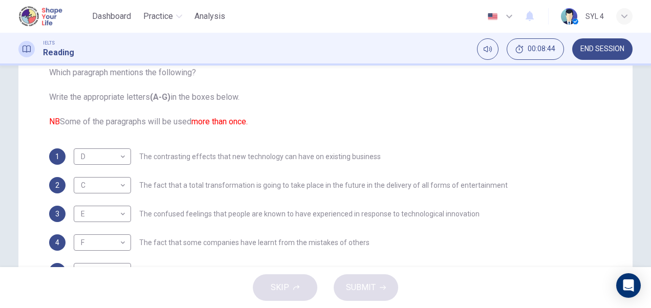
scroll to position [0, 0]
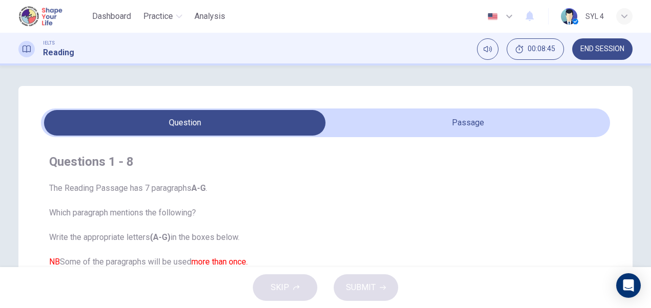
click at [457, 121] on input "checkbox" at bounding box center [185, 123] width 854 height 26
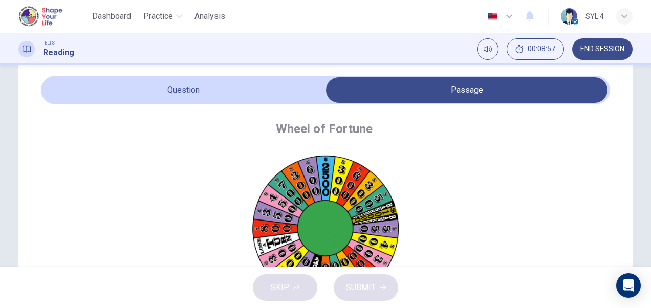
click at [256, 93] on input "checkbox" at bounding box center [467, 90] width 854 height 26
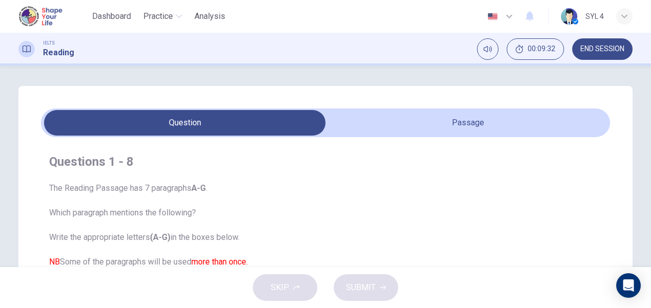
click at [455, 117] on input "checkbox" at bounding box center [185, 123] width 854 height 26
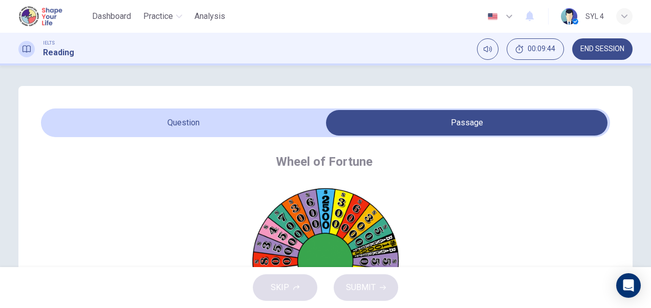
click at [219, 121] on input "checkbox" at bounding box center [467, 123] width 854 height 26
checkbox input "false"
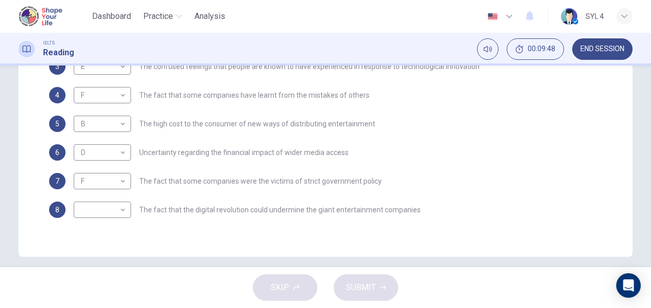
scroll to position [298, 0]
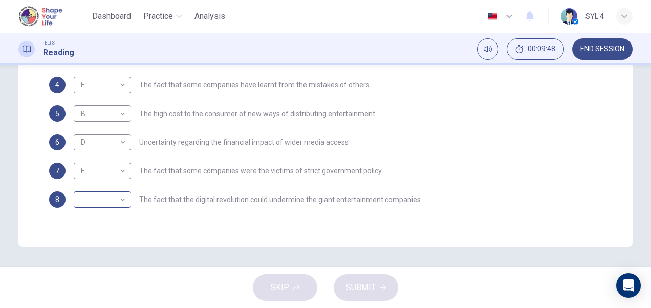
click at [120, 204] on body "This site uses cookies, as explained in our Privacy Policy . If you agree to th…" at bounding box center [325, 154] width 651 height 308
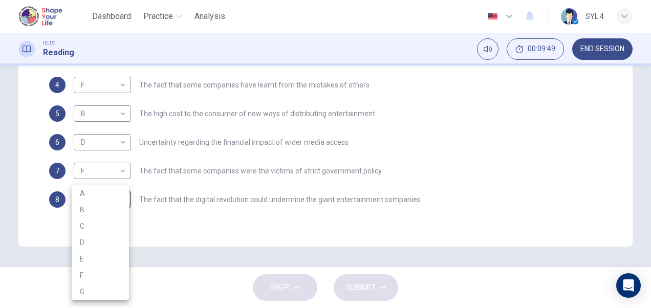
click at [106, 290] on li "G" at bounding box center [100, 292] width 57 height 16
type input "G"
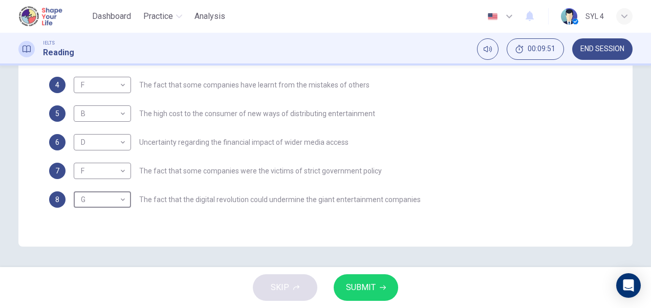
click at [378, 287] on button "SUBMIT" at bounding box center [366, 287] width 65 height 27
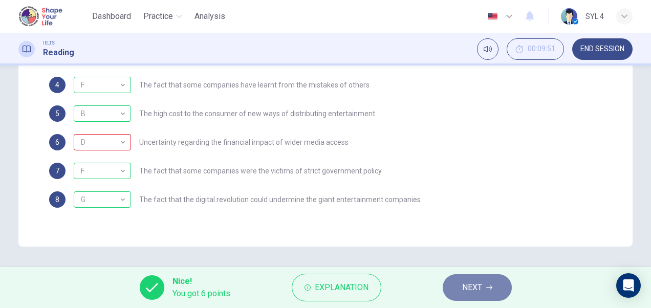
click at [487, 286] on icon "button" at bounding box center [489, 288] width 6 height 6
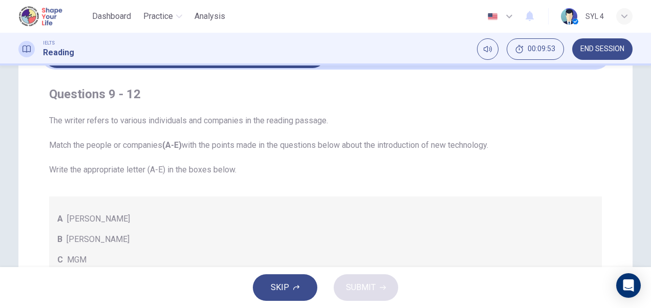
scroll to position [0, 0]
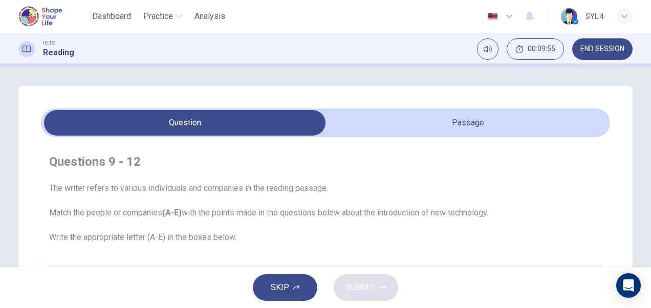
click at [609, 52] on span "END SESSION" at bounding box center [603, 49] width 44 height 8
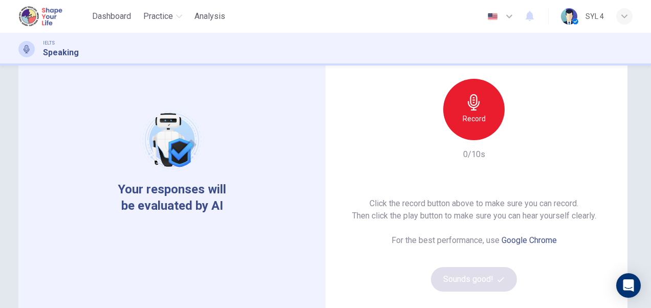
scroll to position [78, 0]
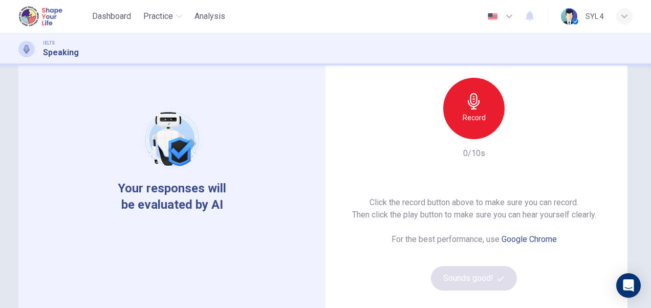
click at [479, 117] on h6 "Record" at bounding box center [474, 118] width 23 height 12
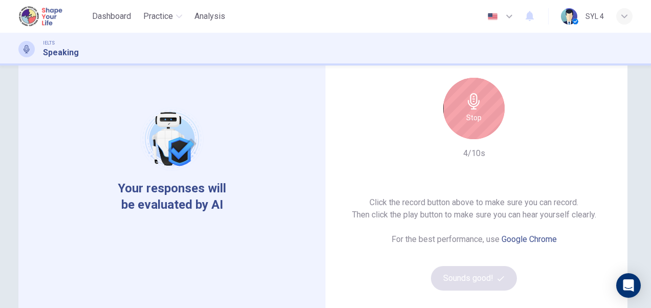
click at [466, 104] on icon "button" at bounding box center [474, 101] width 16 height 16
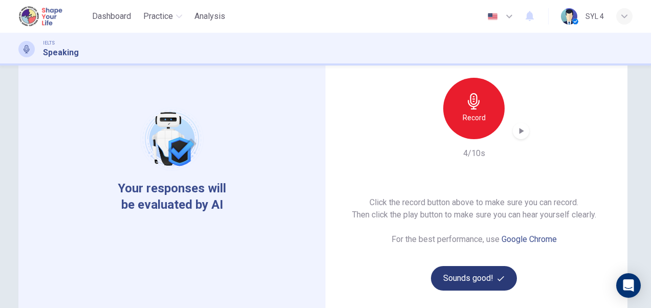
click at [493, 278] on button "Sounds good!" at bounding box center [474, 278] width 86 height 25
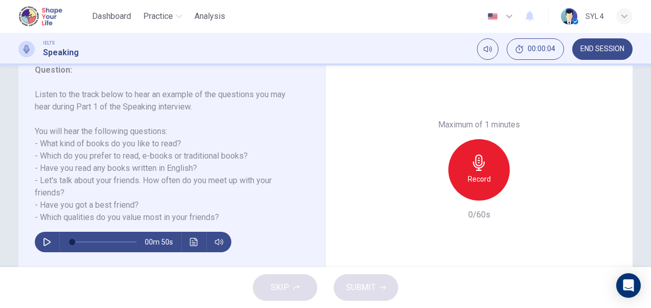
scroll to position [145, 0]
click at [45, 240] on icon "button" at bounding box center [47, 242] width 7 height 8
click at [481, 173] on h6 "Record" at bounding box center [479, 179] width 23 height 12
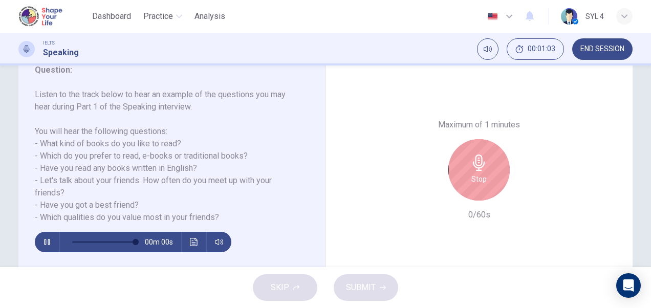
type input "0"
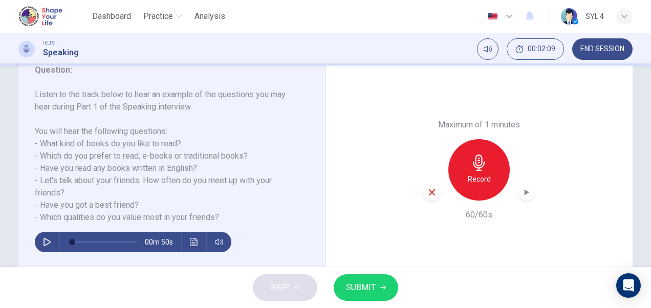
click at [375, 289] on span "SUBMIT" at bounding box center [361, 288] width 30 height 14
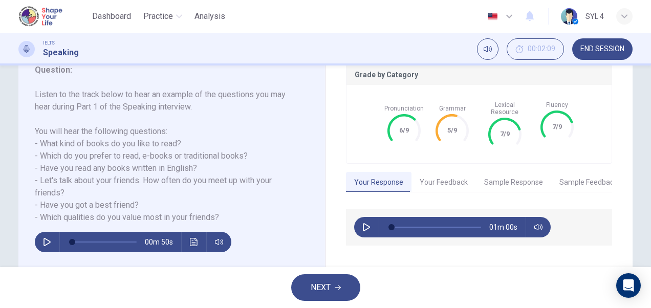
click at [456, 175] on button "Your Feedback" at bounding box center [444, 183] width 65 height 22
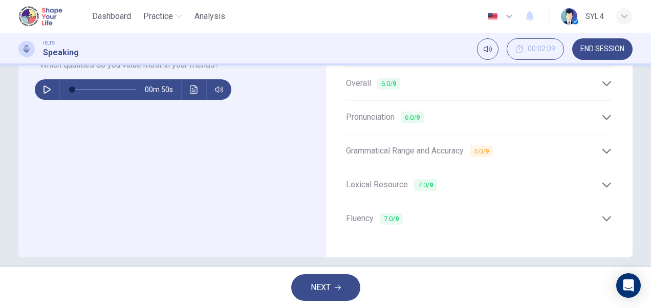
scroll to position [298, 0]
click at [602, 146] on icon at bounding box center [607, 150] width 11 height 11
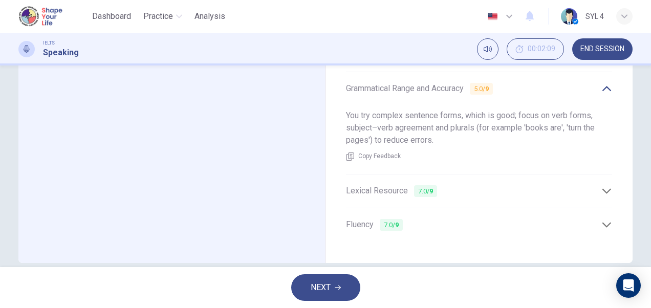
scroll to position [363, 0]
click at [602, 183] on icon at bounding box center [607, 188] width 11 height 11
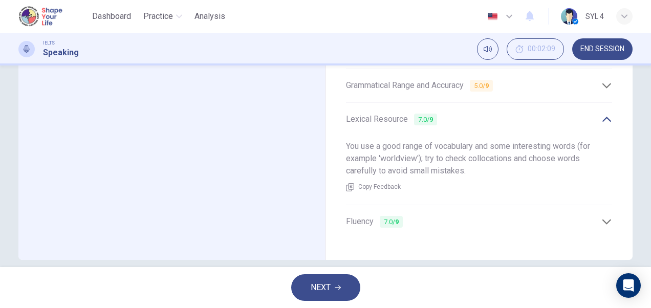
scroll to position [369, 0]
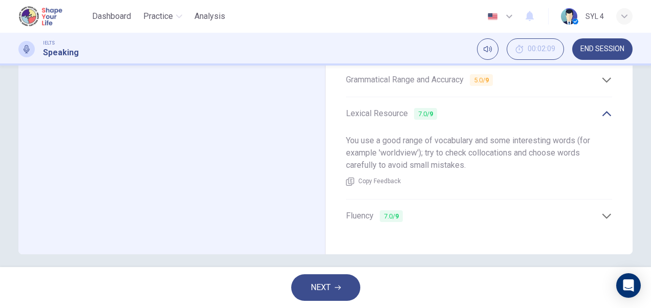
click at [602, 211] on icon at bounding box center [607, 216] width 11 height 11
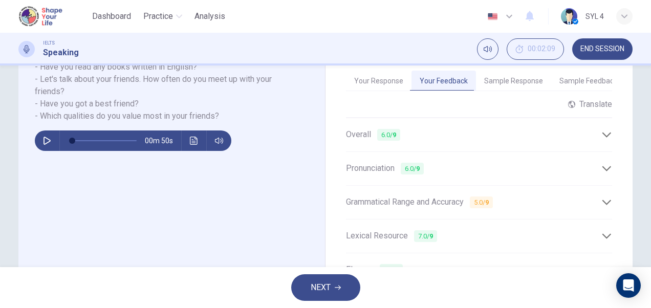
scroll to position [243, 0]
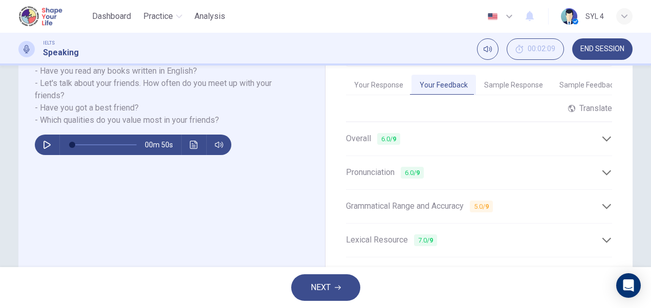
click at [603, 137] on div "Overall 6.0 / 9" at bounding box center [479, 138] width 266 height 25
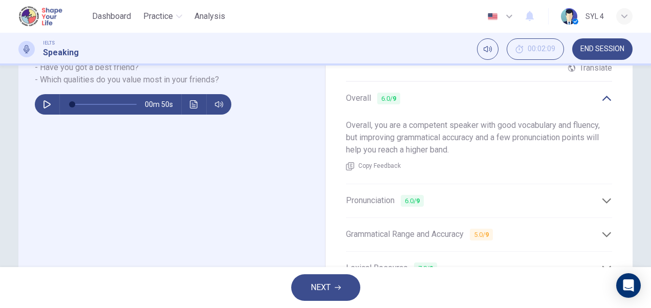
scroll to position [292, 0]
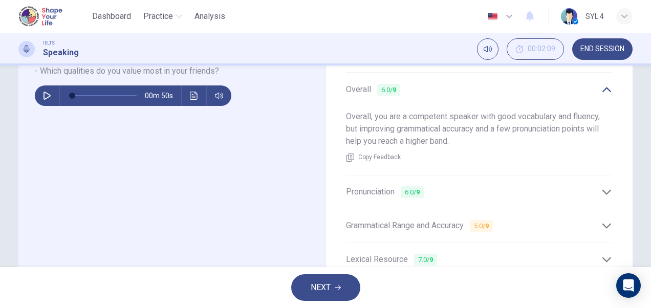
click at [605, 187] on icon at bounding box center [607, 192] width 11 height 11
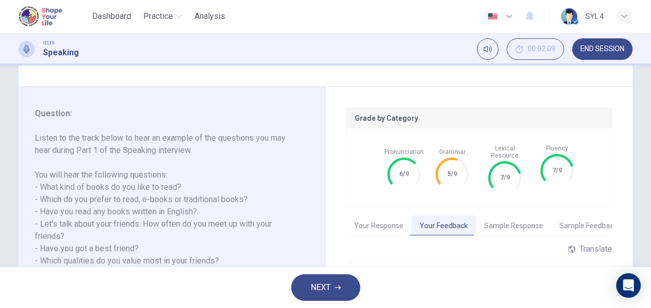
scroll to position [99, 0]
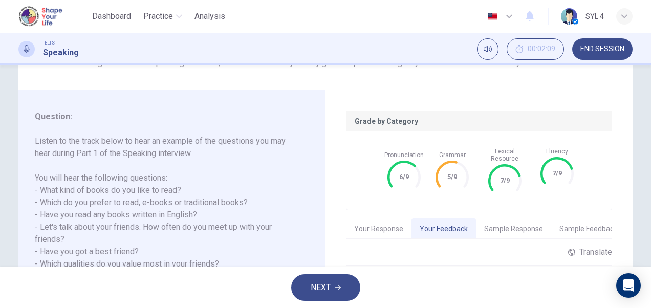
click at [523, 219] on button "Sample Response" at bounding box center [513, 230] width 75 height 22
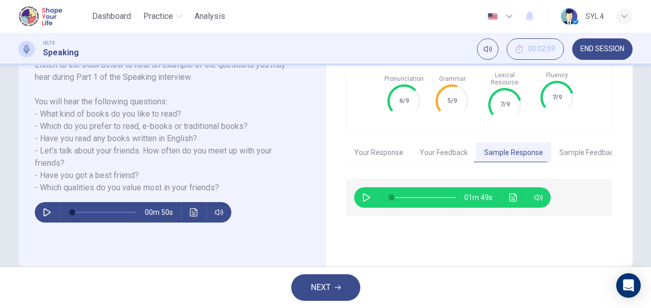
scroll to position [184, 0]
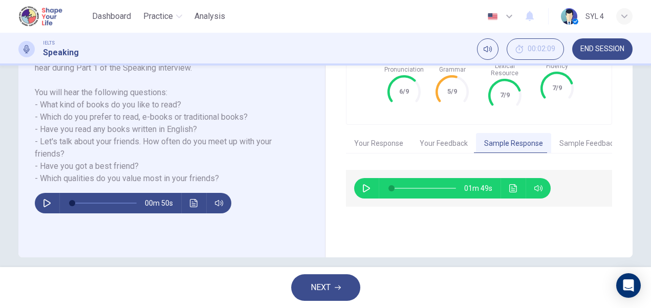
click at [594, 138] on button "Sample Feedback" at bounding box center [588, 144] width 74 height 22
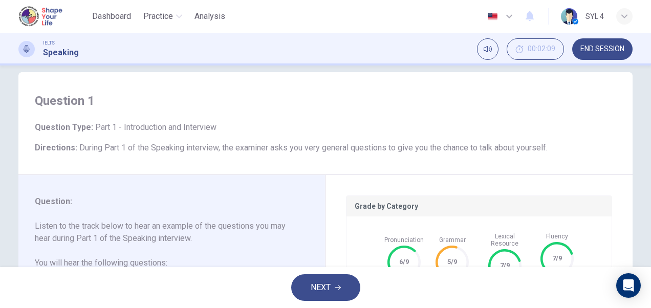
scroll to position [0, 0]
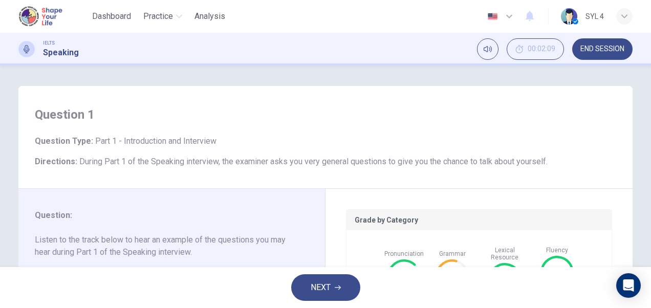
click at [610, 51] on span "END SESSION" at bounding box center [603, 49] width 44 height 8
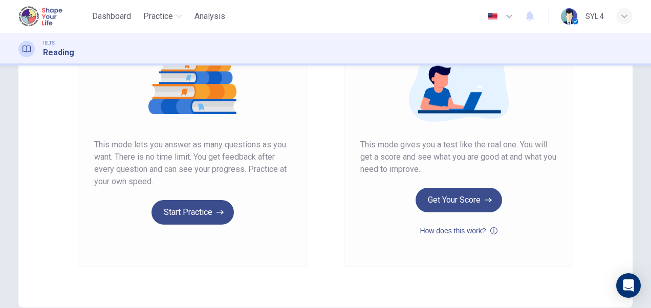
scroll to position [140, 0]
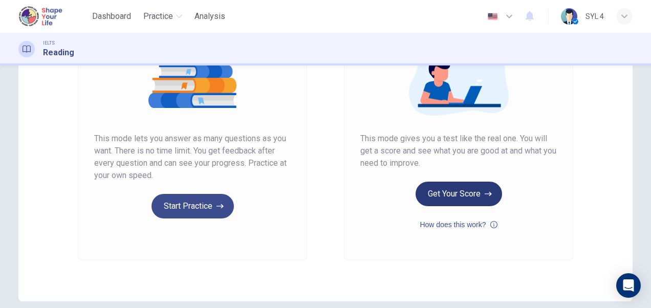
click at [470, 192] on button "Get Your Score" at bounding box center [459, 194] width 87 height 25
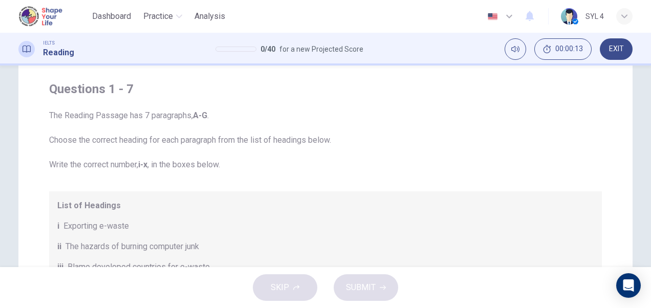
scroll to position [0, 0]
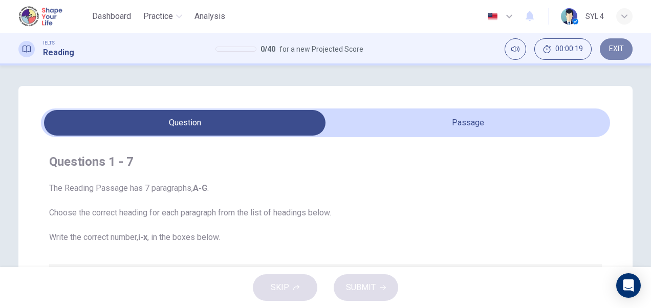
click at [626, 47] on button "EXIT" at bounding box center [616, 49] width 33 height 22
